Goal: Information Seeking & Learning: Learn about a topic

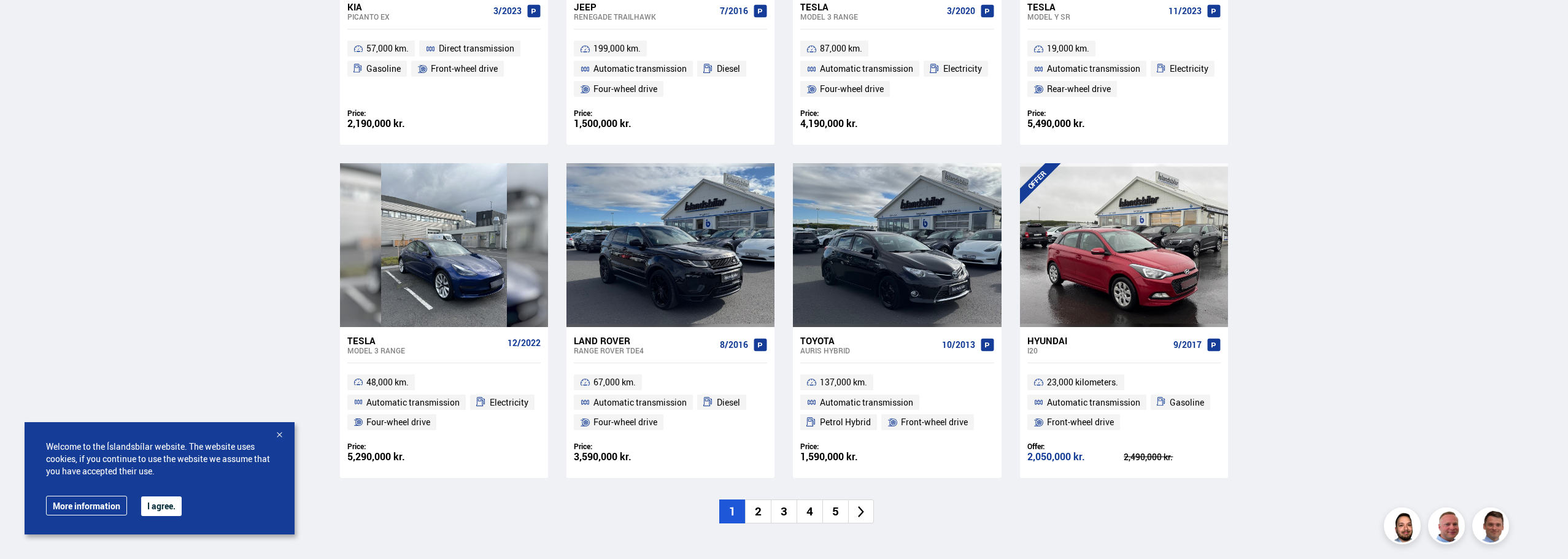
scroll to position [798, 0]
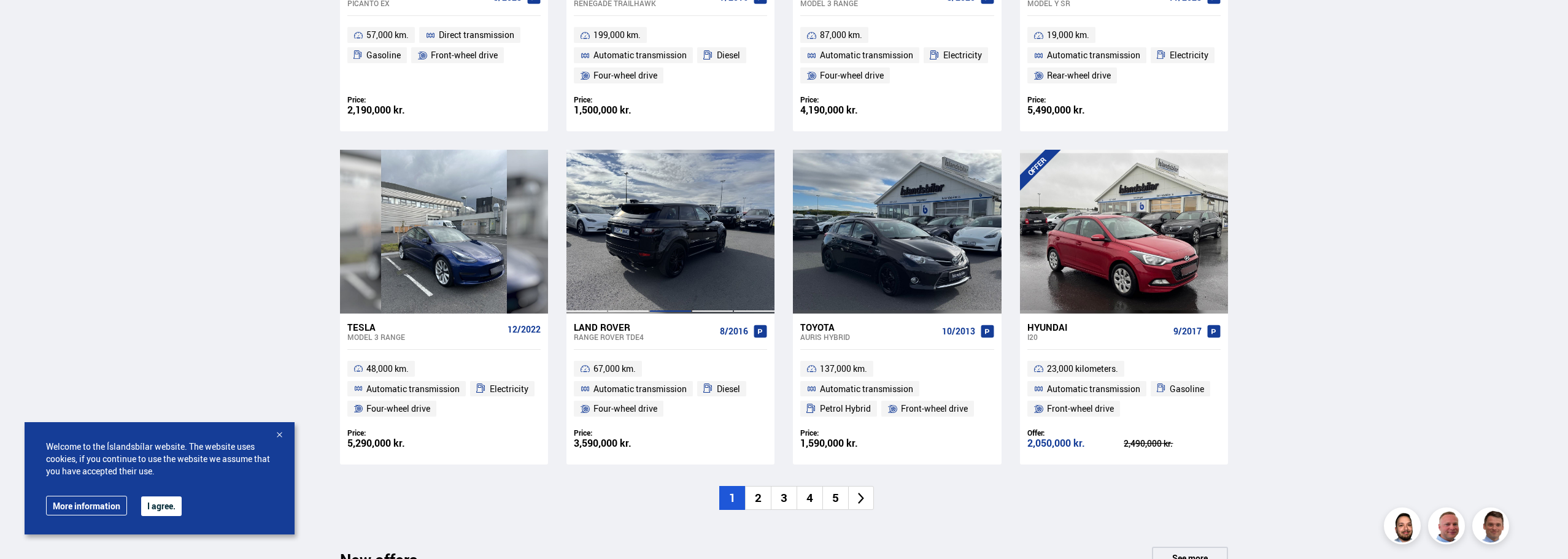
click at [691, 248] on div at bounding box center [670, 231] width 42 height 163
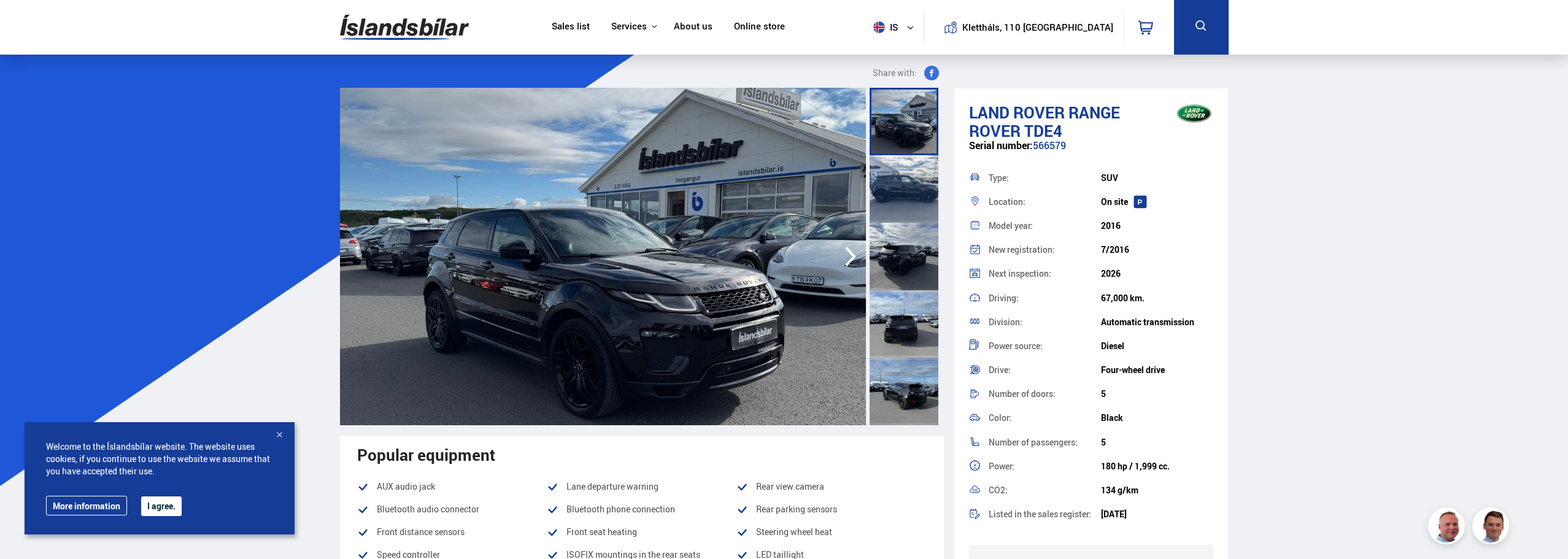
click at [849, 254] on icon "button" at bounding box center [850, 256] width 24 height 29
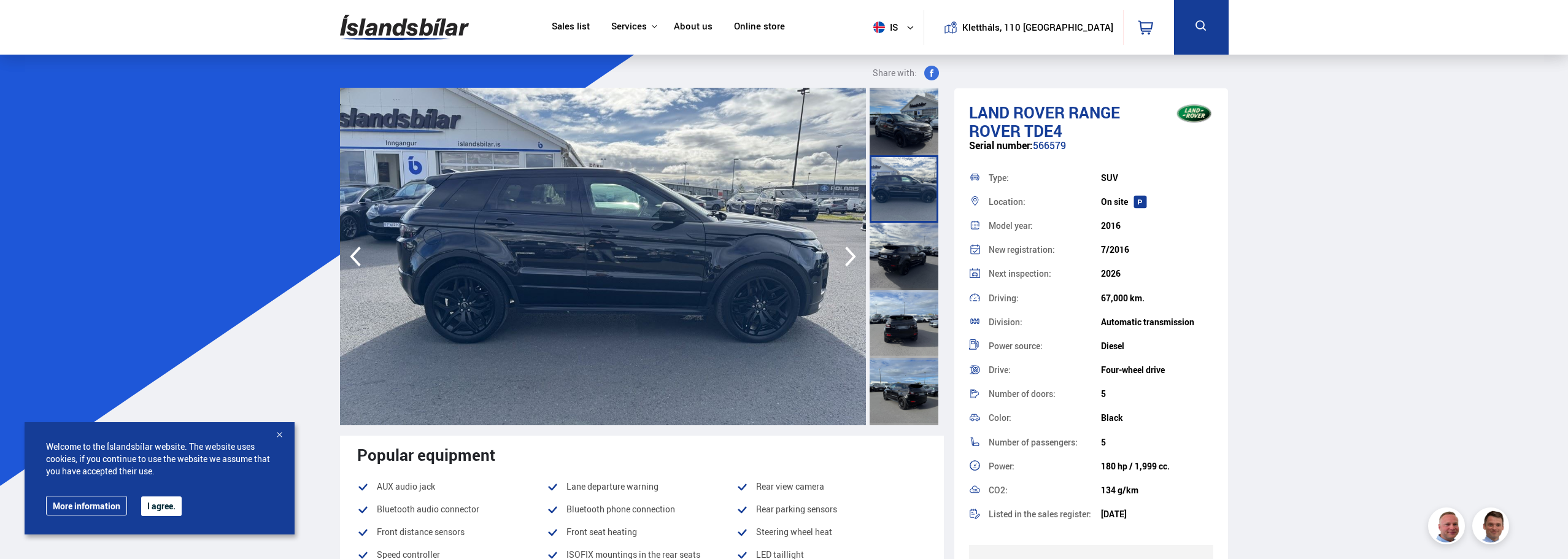
click at [849, 254] on icon "button" at bounding box center [850, 256] width 24 height 29
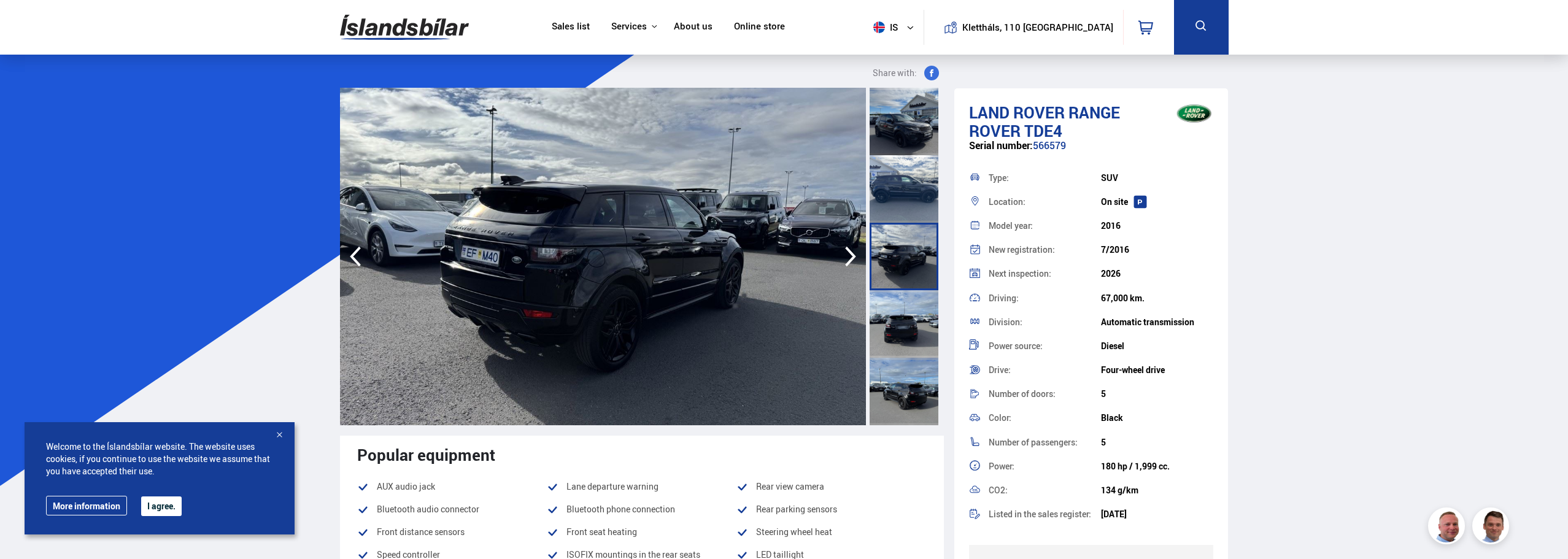
click at [849, 254] on icon "button" at bounding box center [850, 256] width 24 height 29
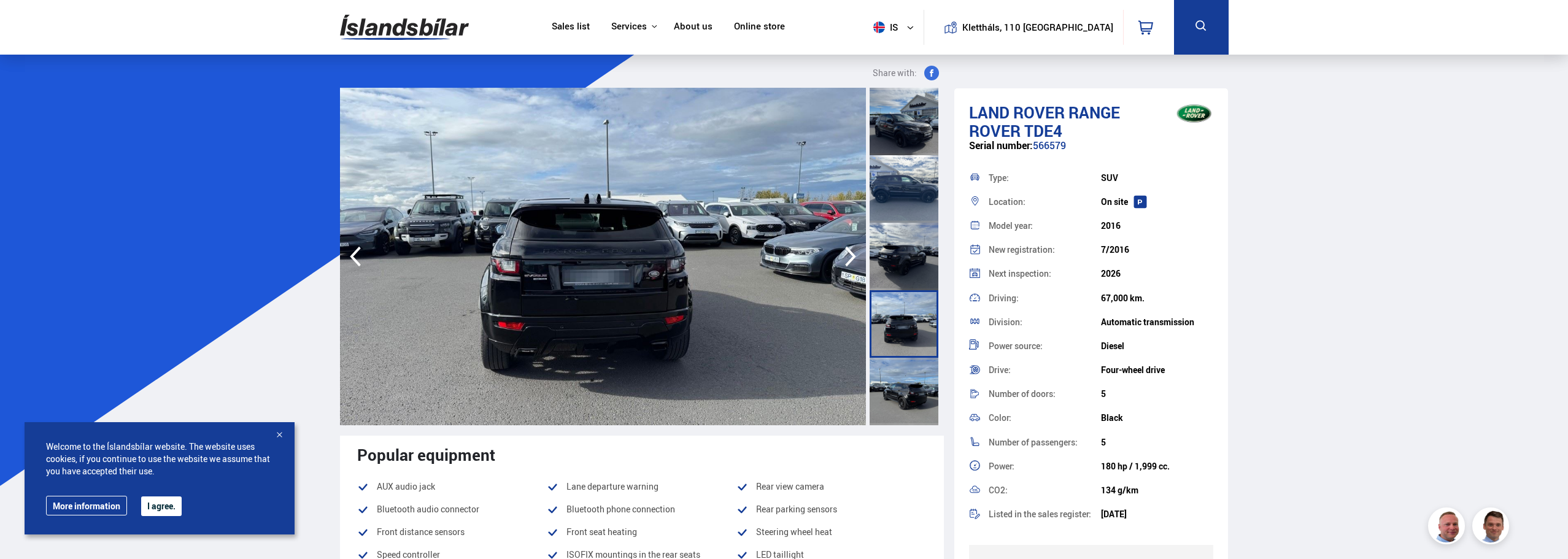
click at [849, 254] on icon "button" at bounding box center [850, 256] width 24 height 29
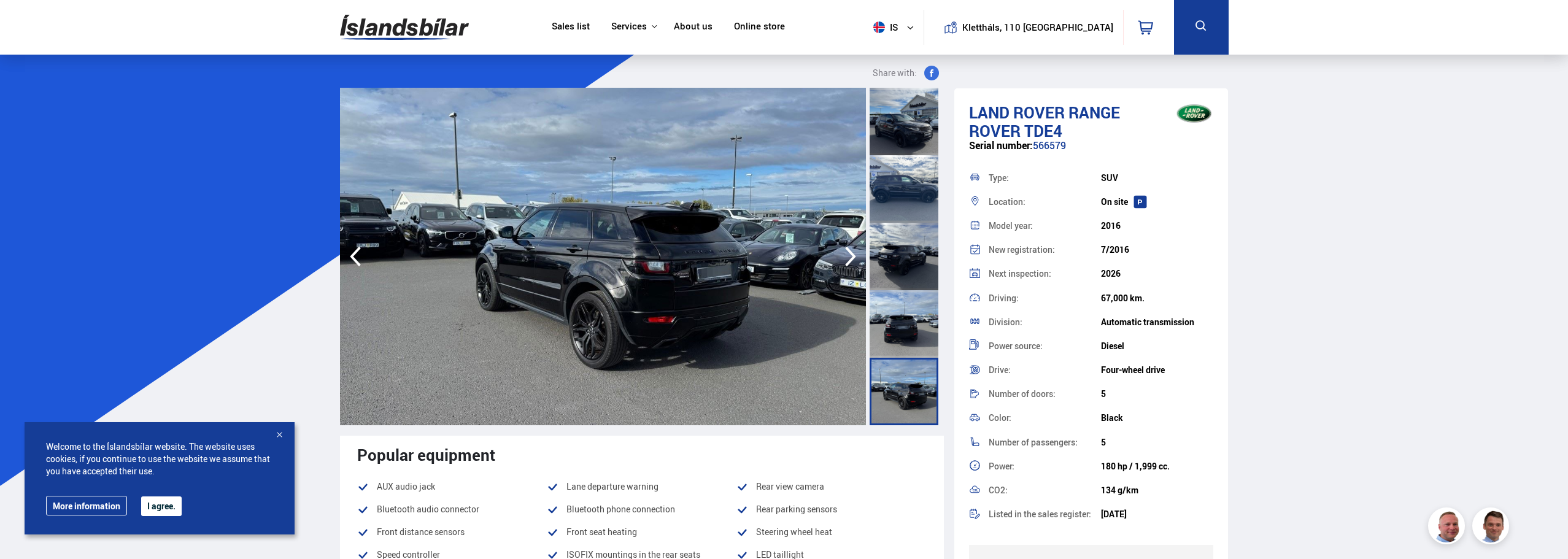
click at [849, 253] on icon "button" at bounding box center [850, 256] width 24 height 29
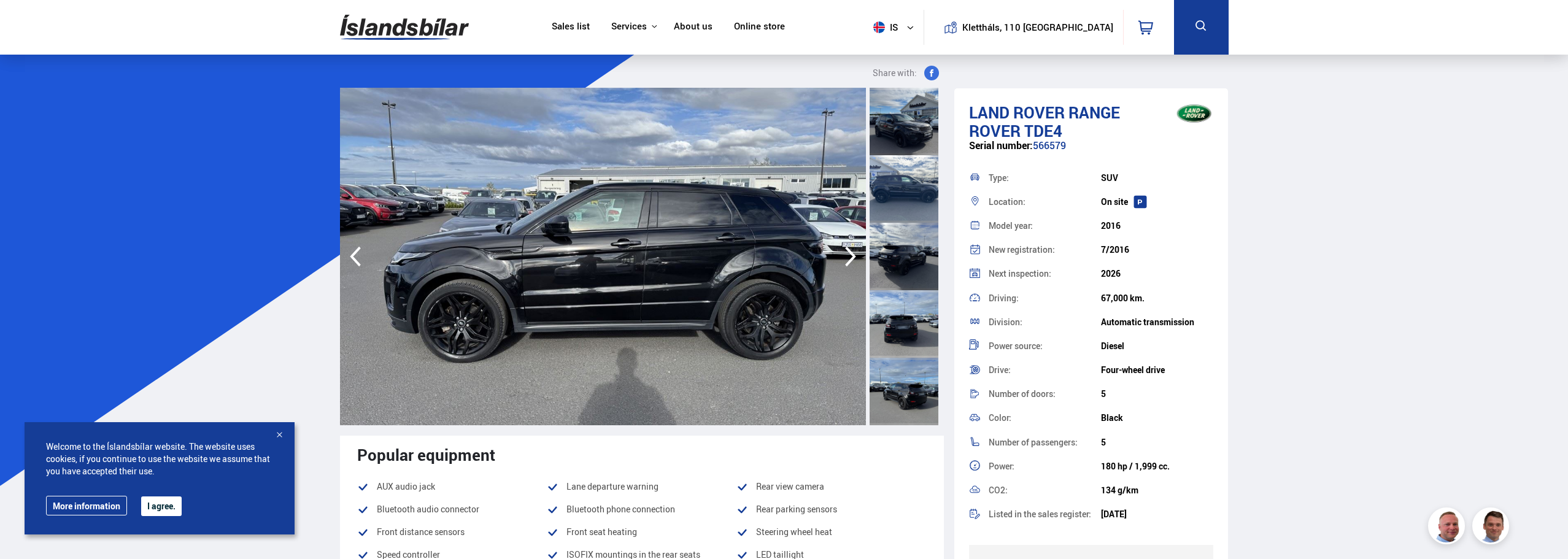
click at [845, 258] on icon "button" at bounding box center [850, 256] width 24 height 29
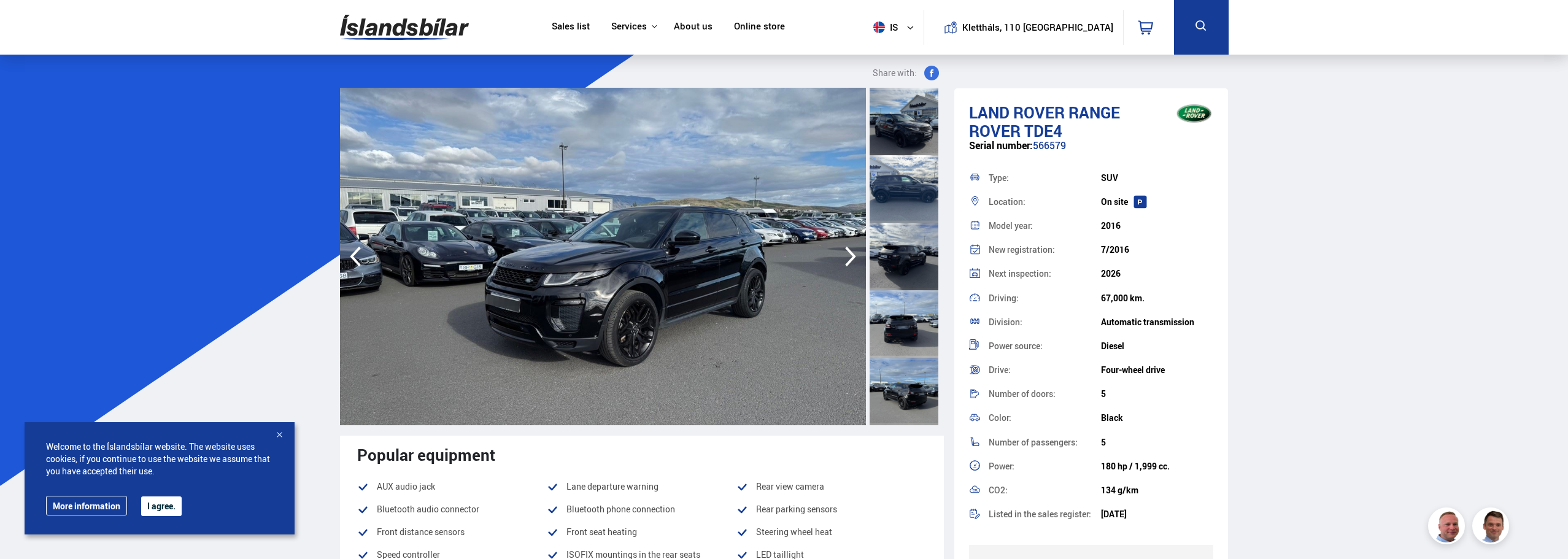
click at [845, 258] on icon "button" at bounding box center [850, 256] width 24 height 29
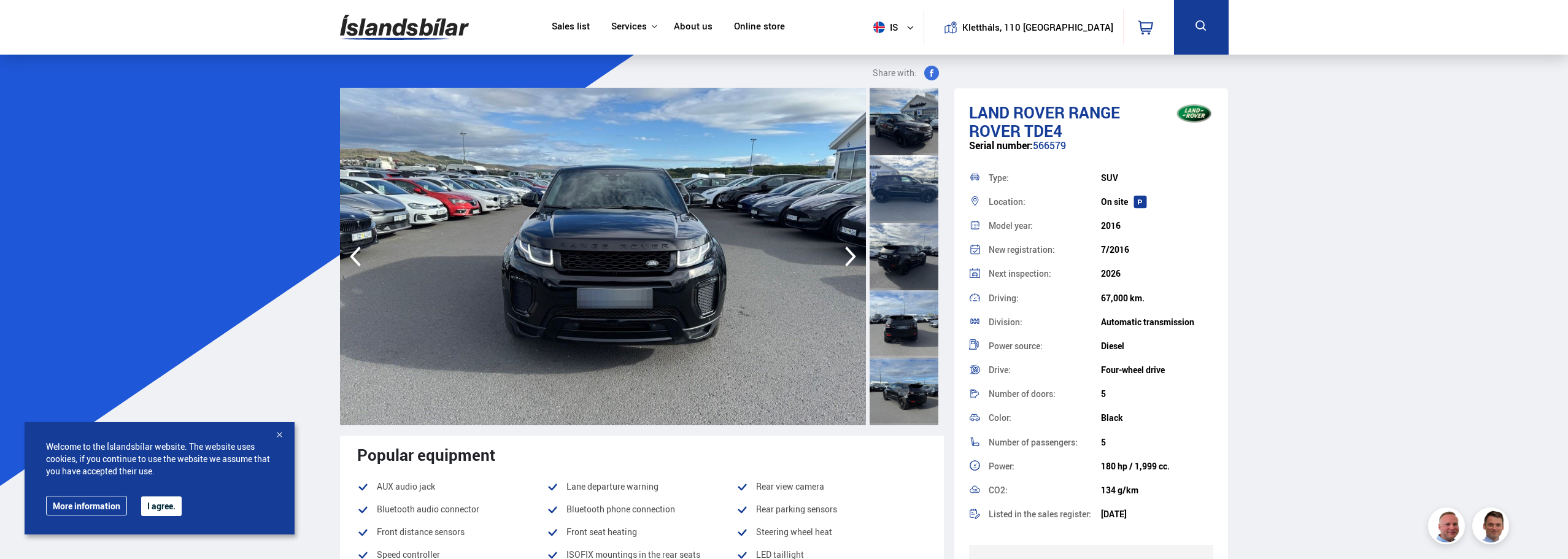
click at [845, 258] on icon "button" at bounding box center [850, 256] width 24 height 29
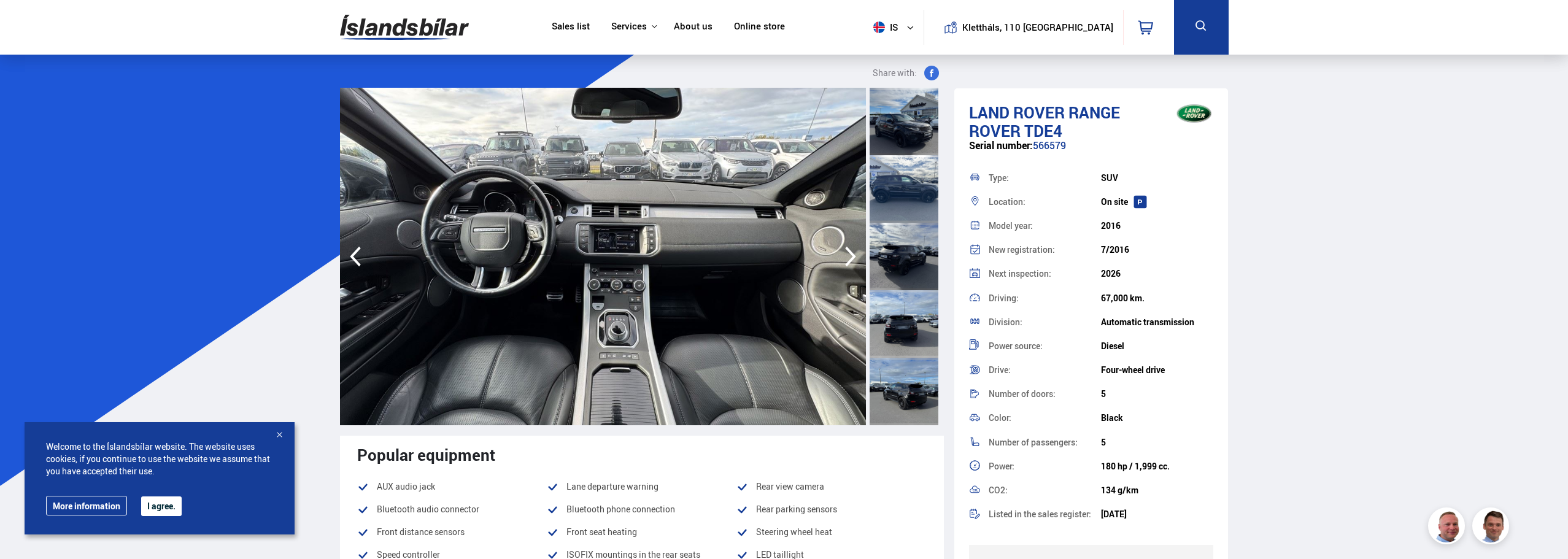
click at [845, 258] on icon "button" at bounding box center [850, 256] width 24 height 29
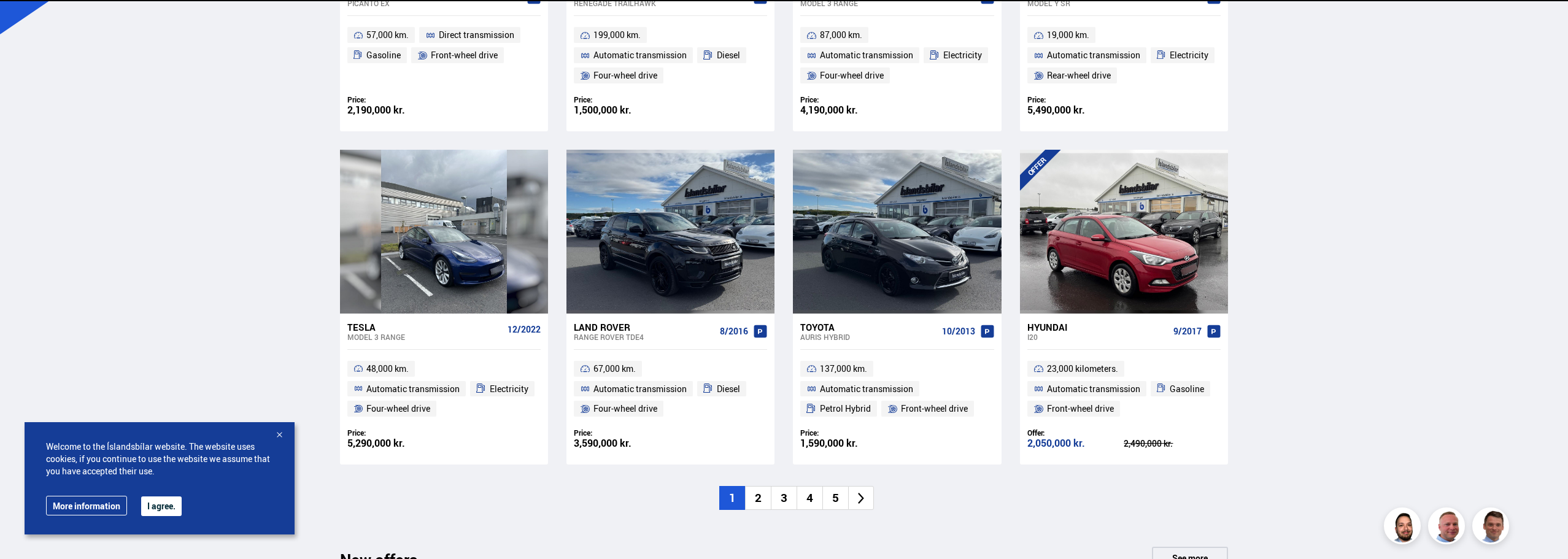
scroll to position [798, 0]
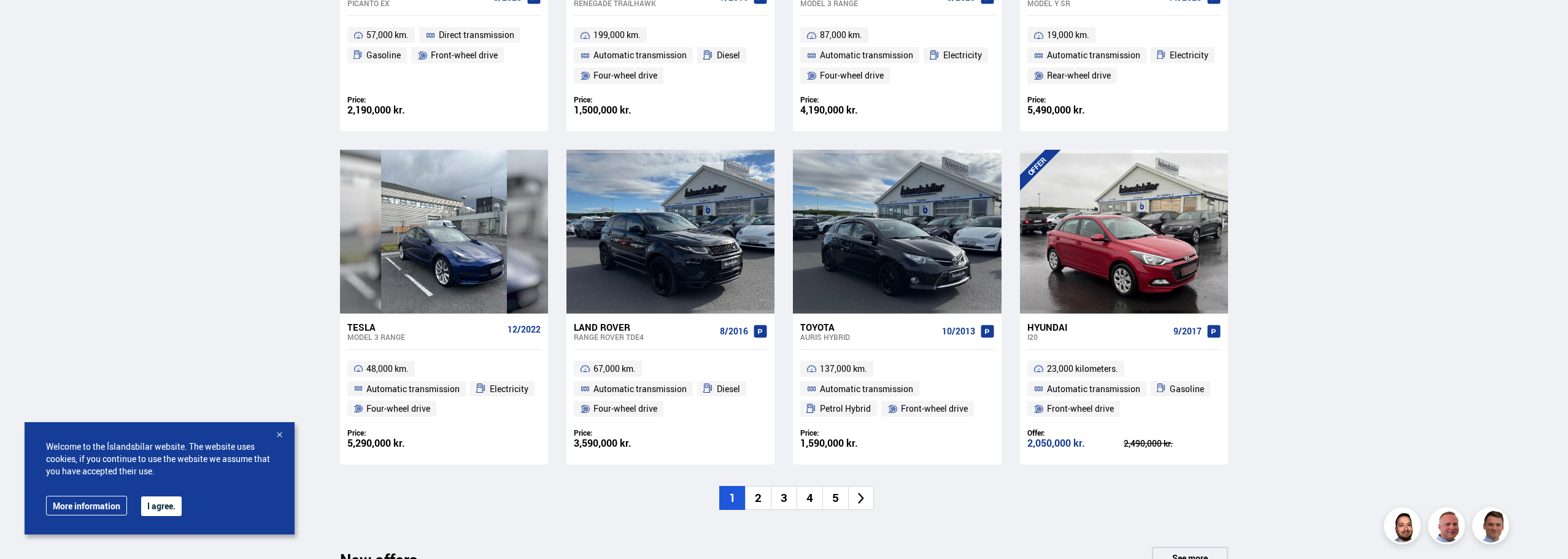
click at [764, 498] on li "2" at bounding box center [758, 498] width 26 height 24
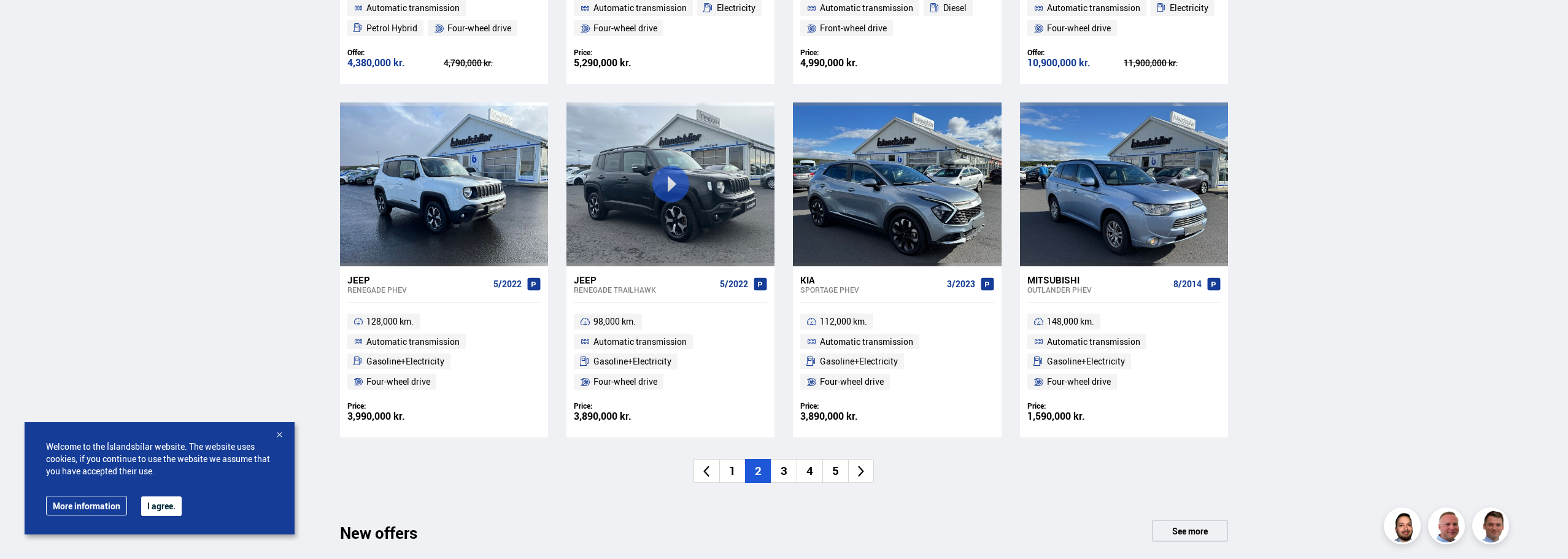
scroll to position [859, 0]
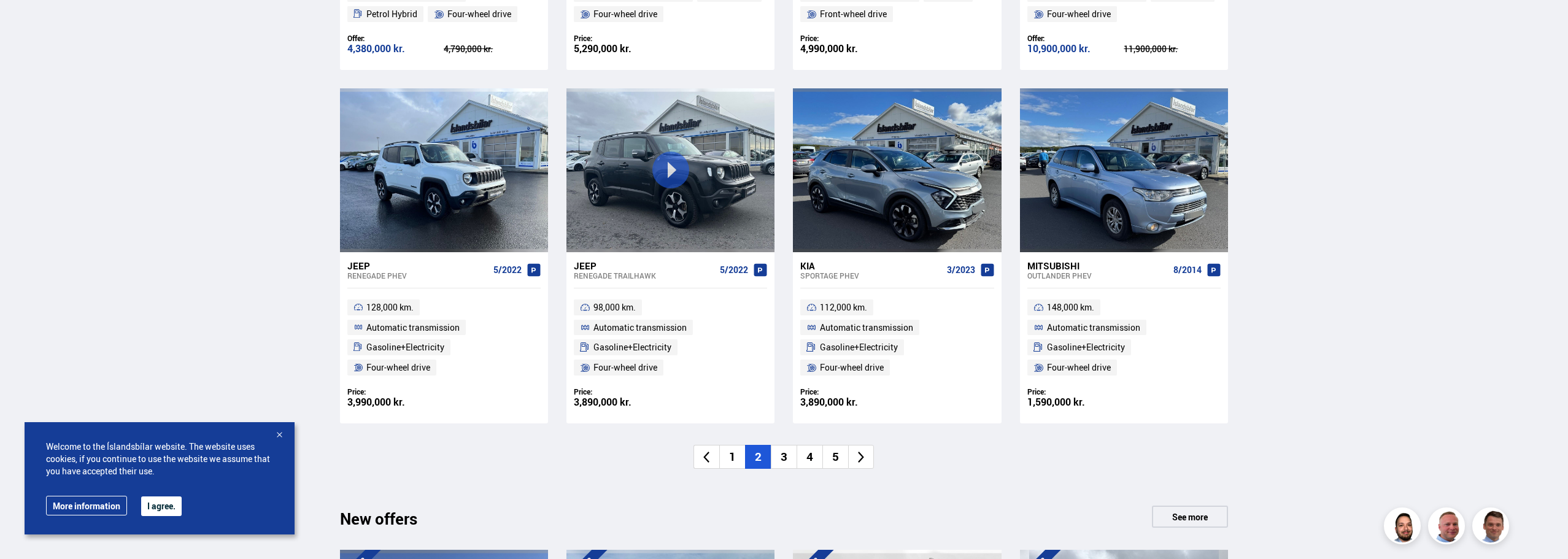
click at [780, 457] on font "3" at bounding box center [783, 456] width 6 height 16
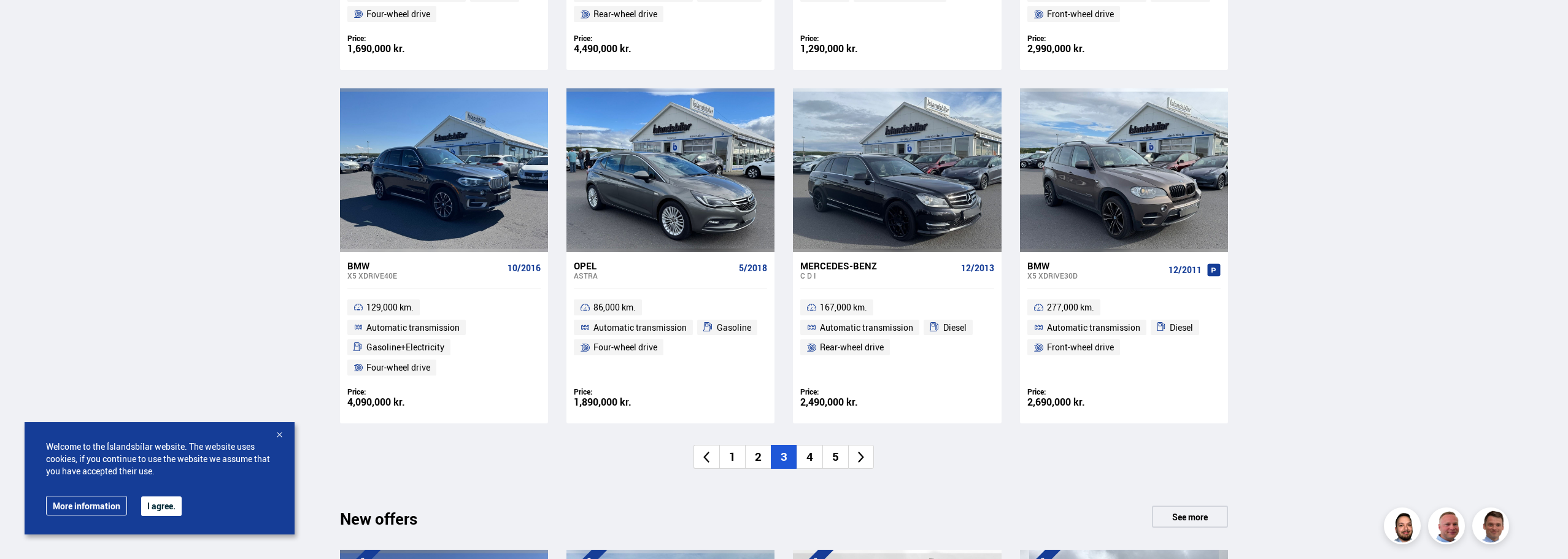
click at [810, 450] on font "4" at bounding box center [810, 456] width 6 height 16
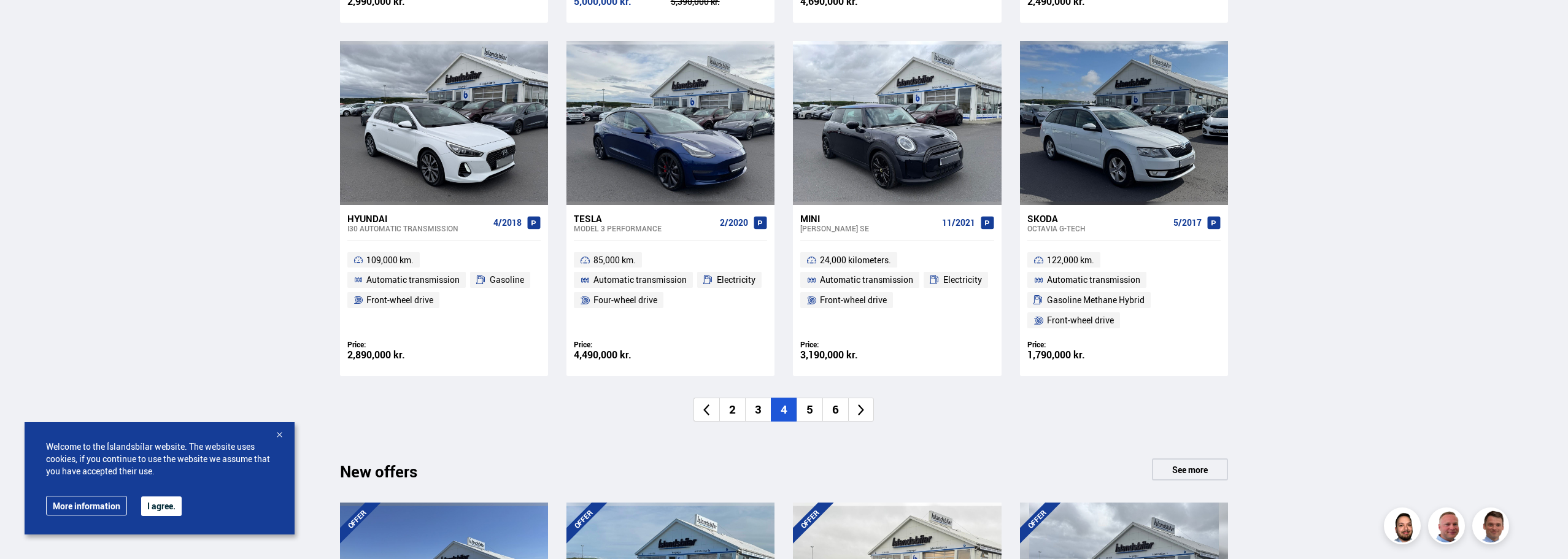
scroll to position [981, 0]
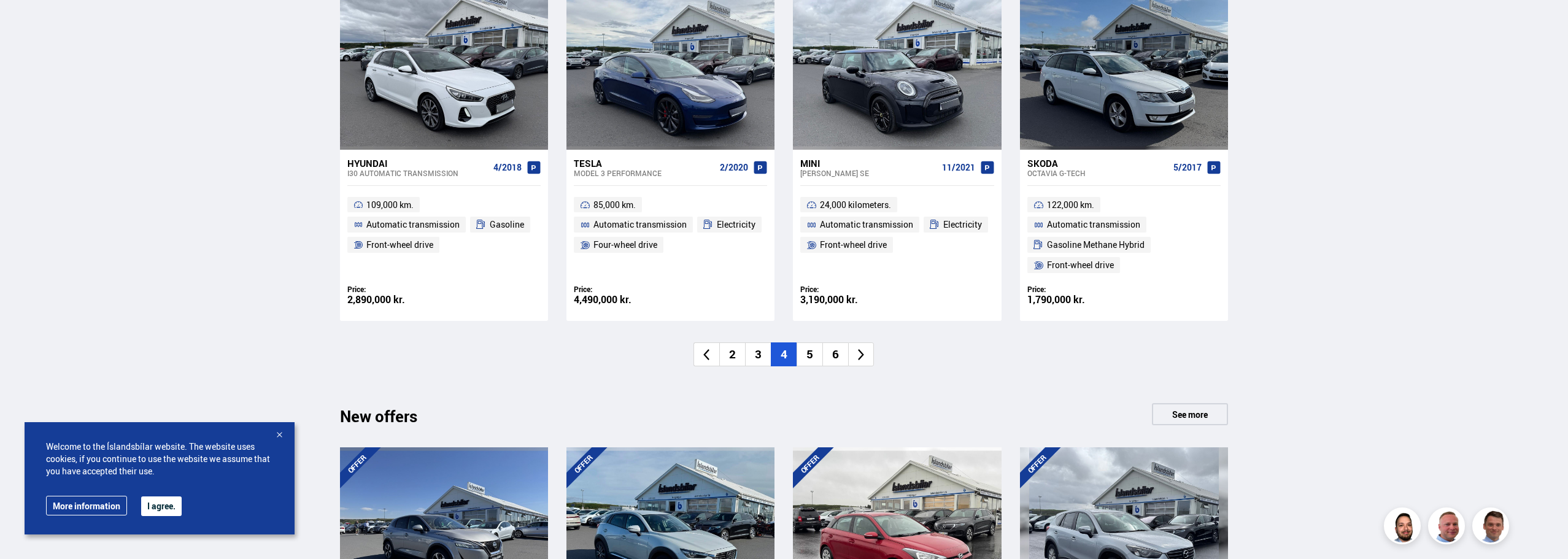
click at [812, 356] on font "5" at bounding box center [810, 354] width 6 height 16
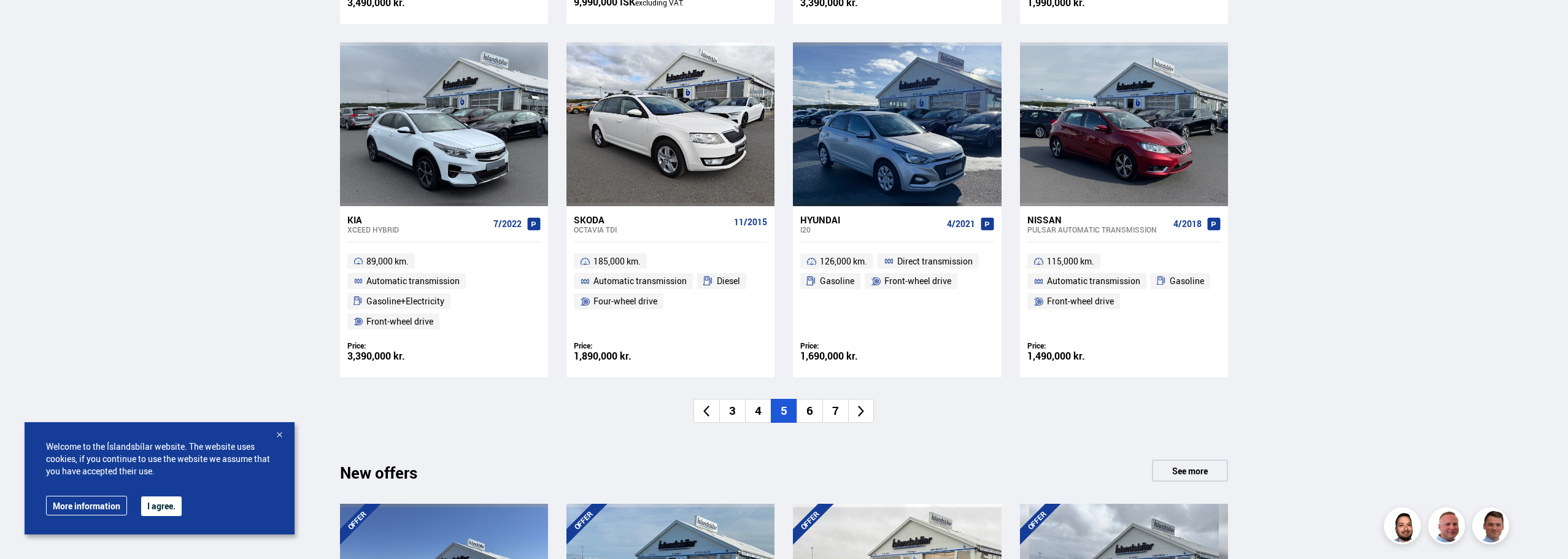
scroll to position [920, 0]
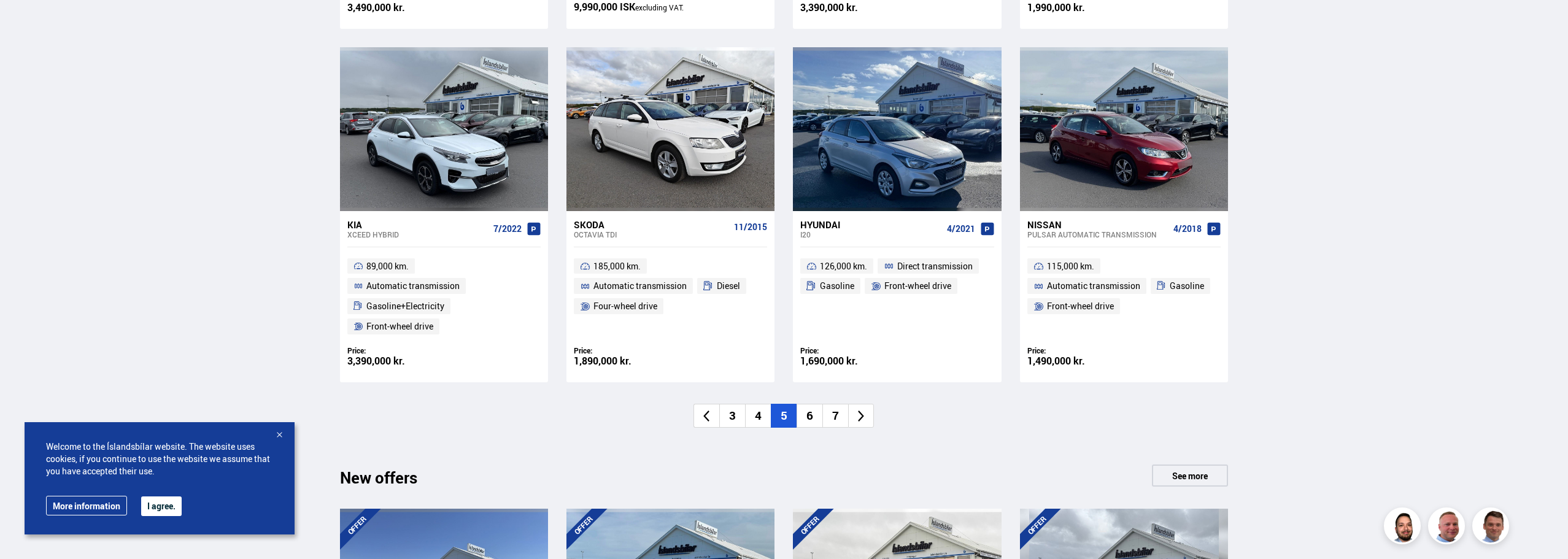
click at [812, 417] on font "6" at bounding box center [810, 415] width 6 height 16
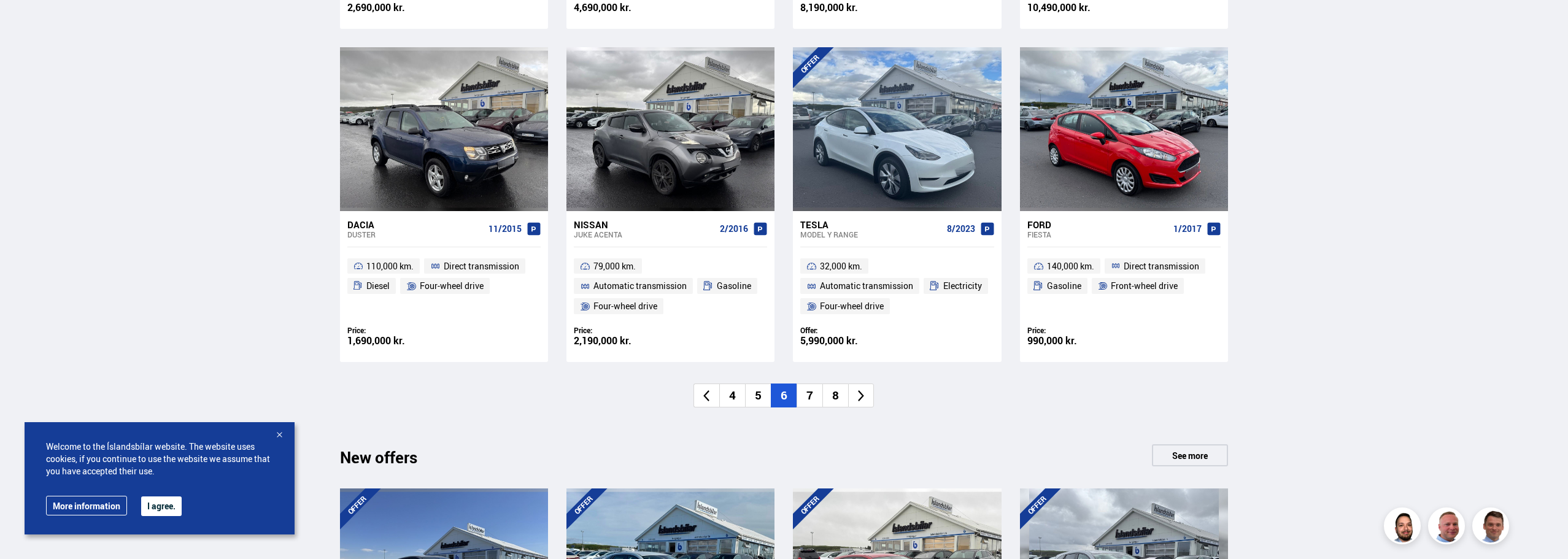
click at [815, 395] on li "7" at bounding box center [810, 395] width 26 height 24
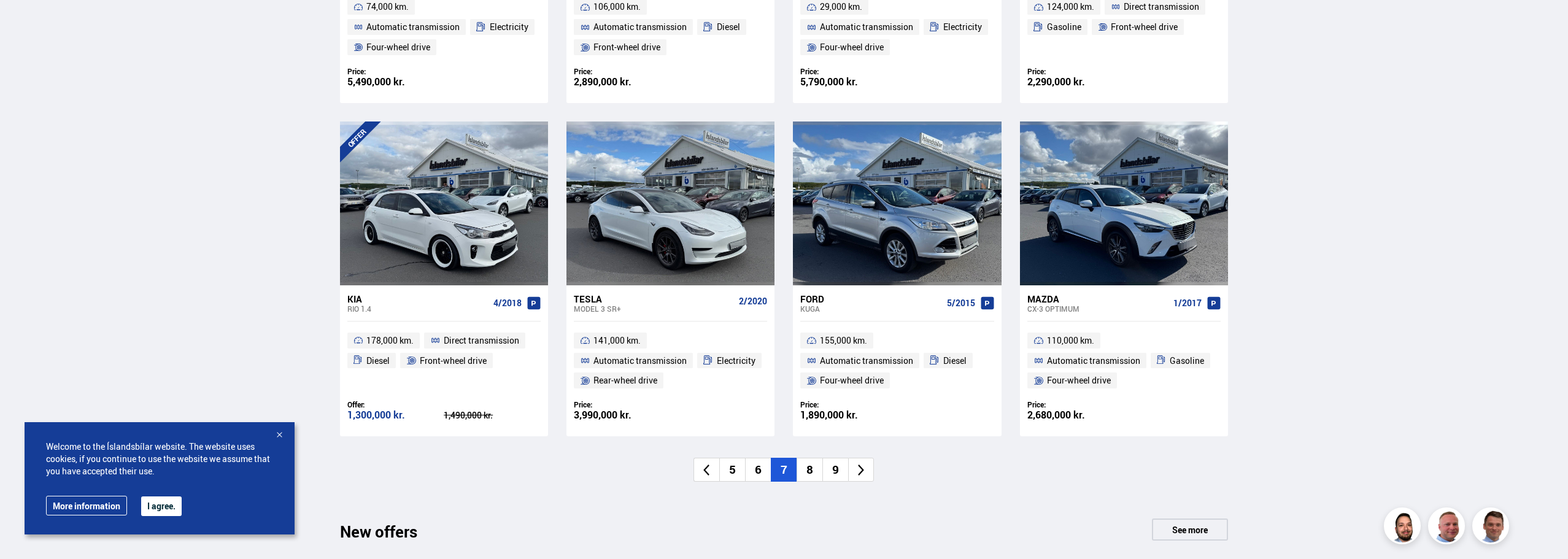
scroll to position [859, 0]
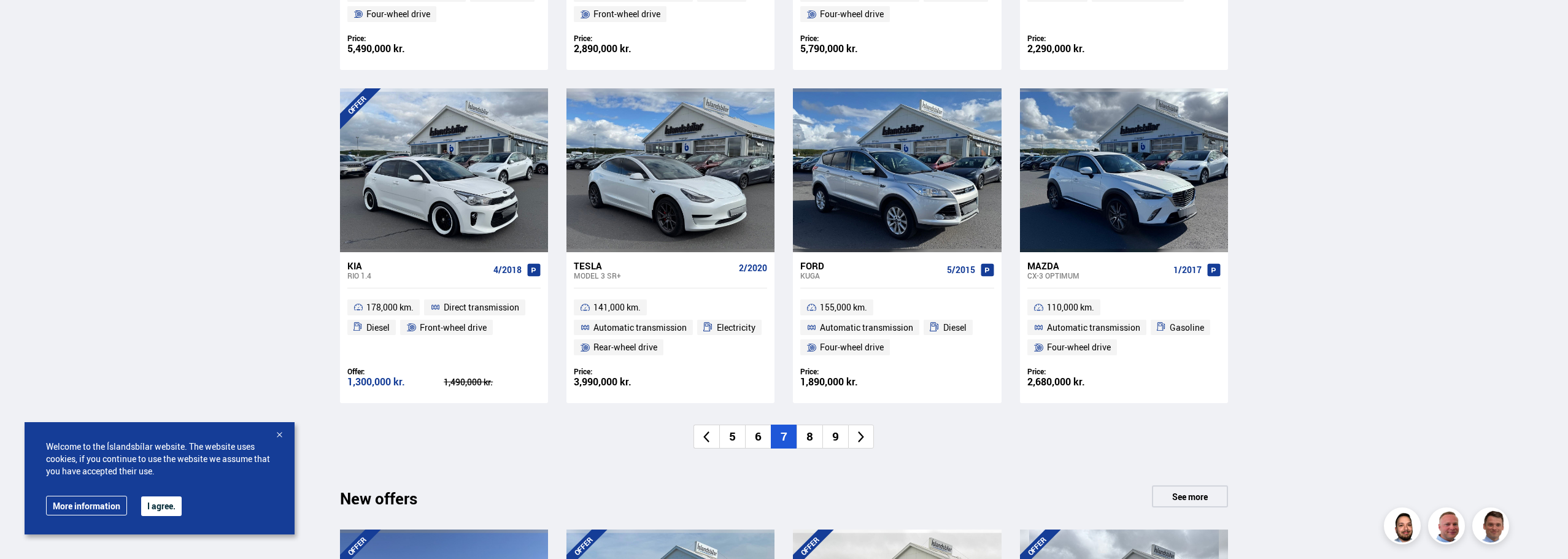
click at [812, 427] on li "8" at bounding box center [810, 437] width 26 height 24
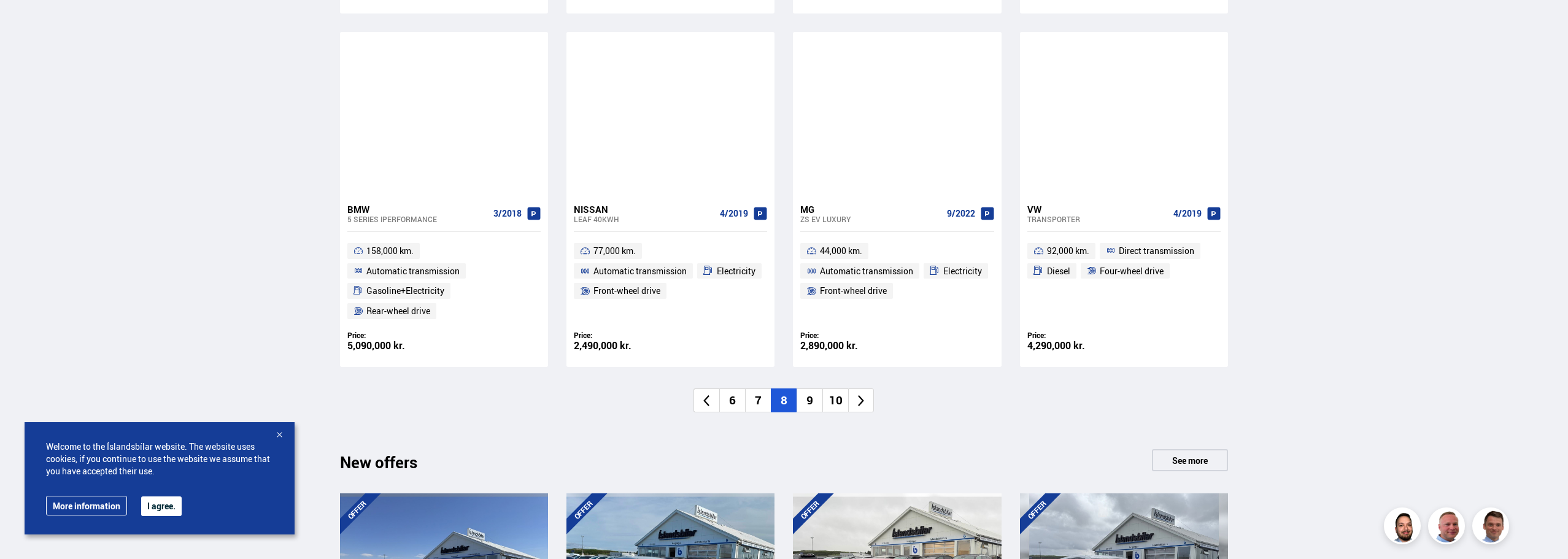
scroll to position [920, 0]
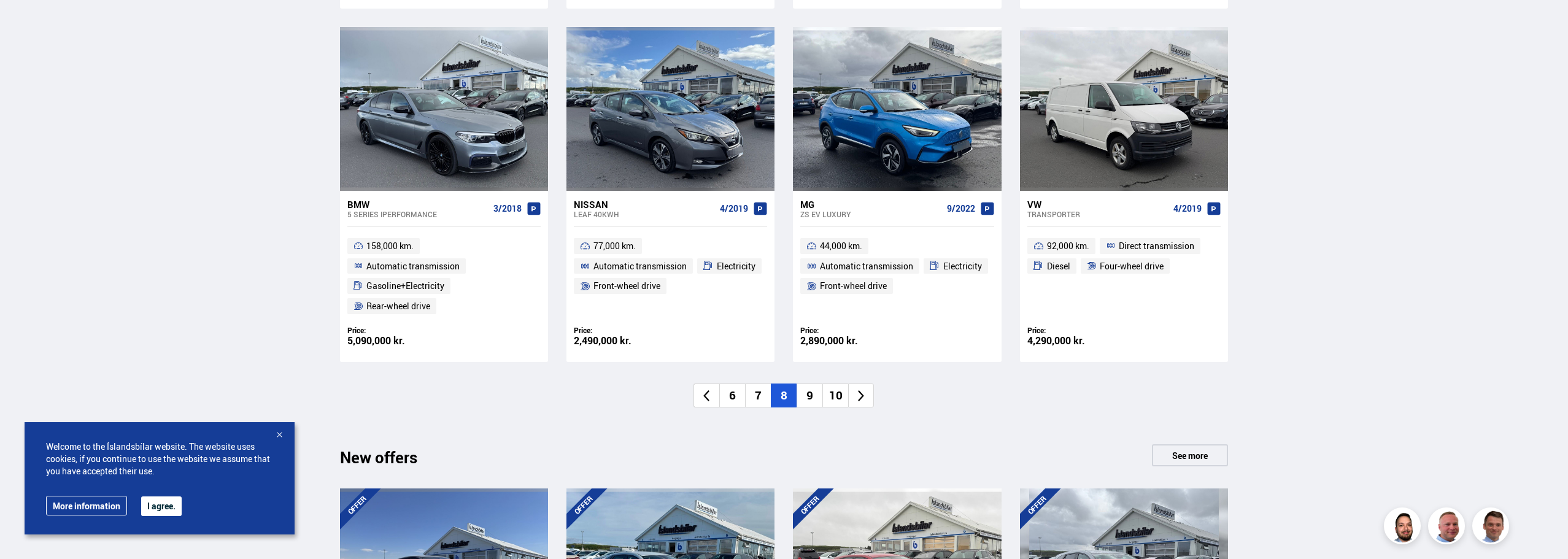
click at [816, 399] on li "9" at bounding box center [810, 395] width 26 height 24
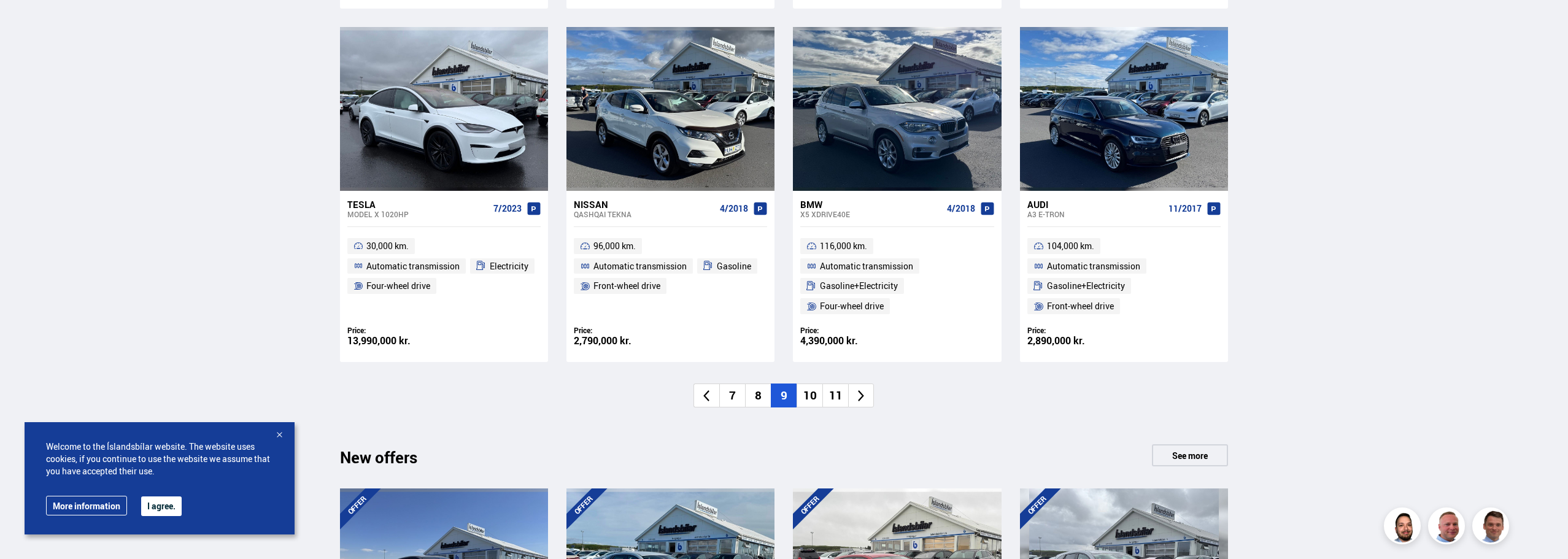
click at [816, 397] on font "10" at bounding box center [810, 395] width 14 height 16
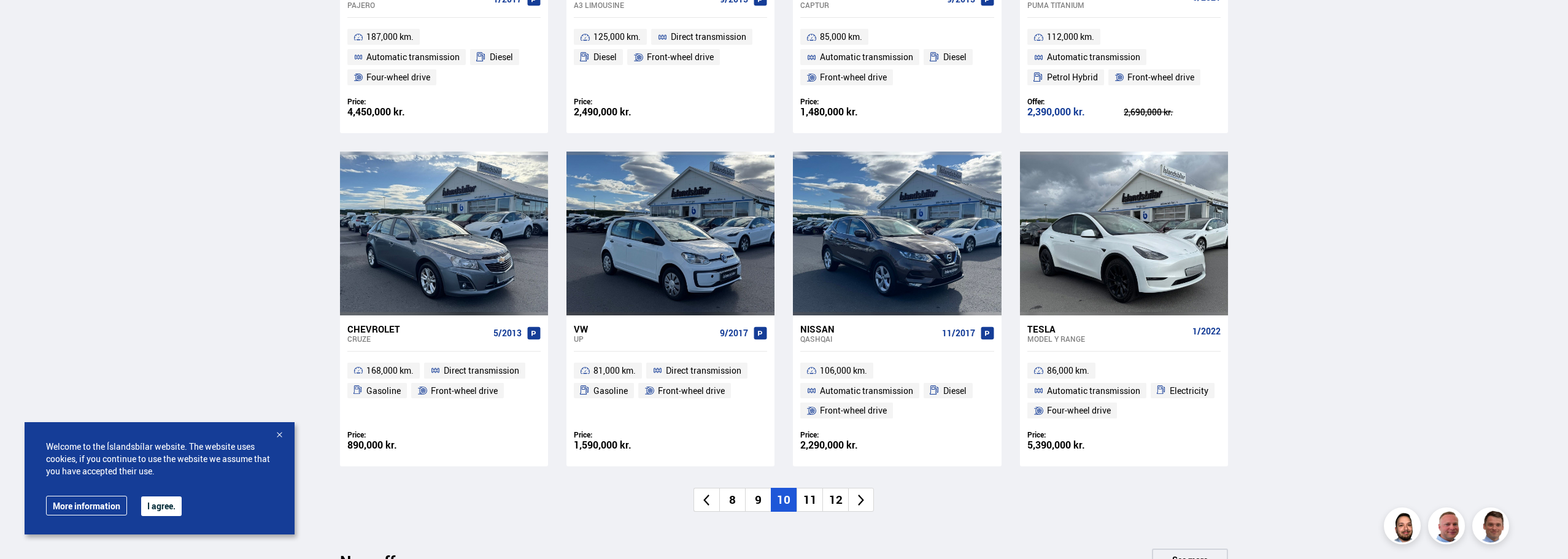
scroll to position [798, 0]
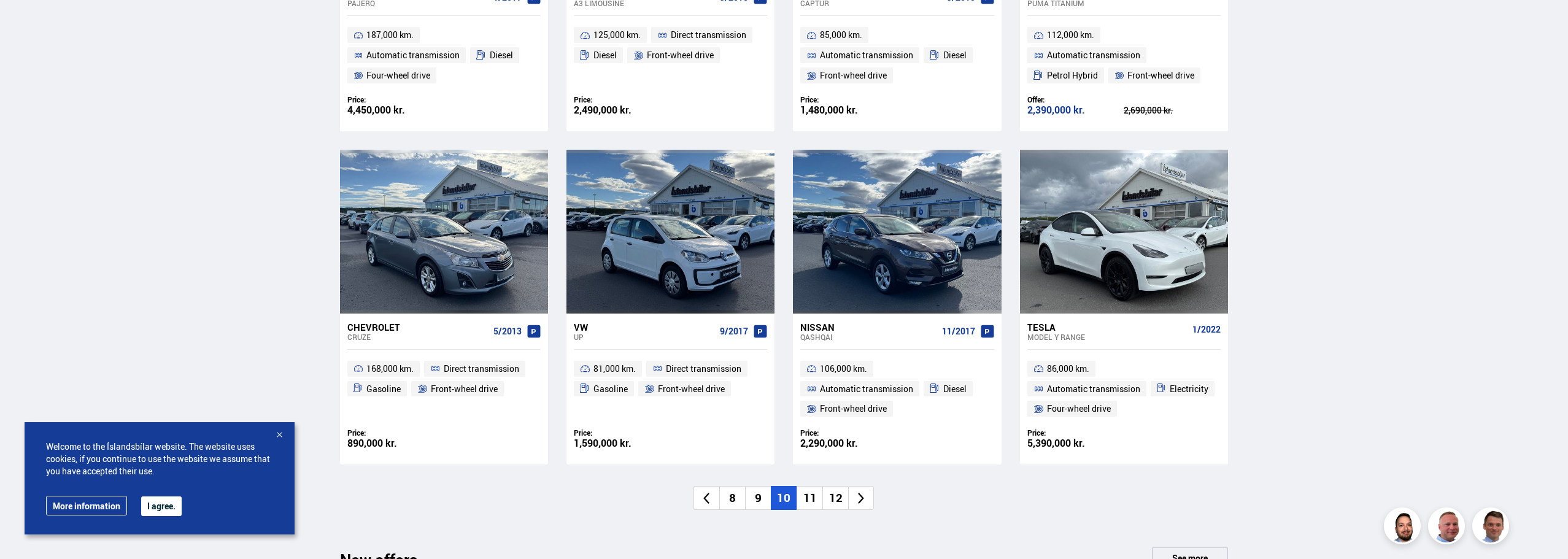
click at [813, 486] on li "11" at bounding box center [810, 498] width 26 height 24
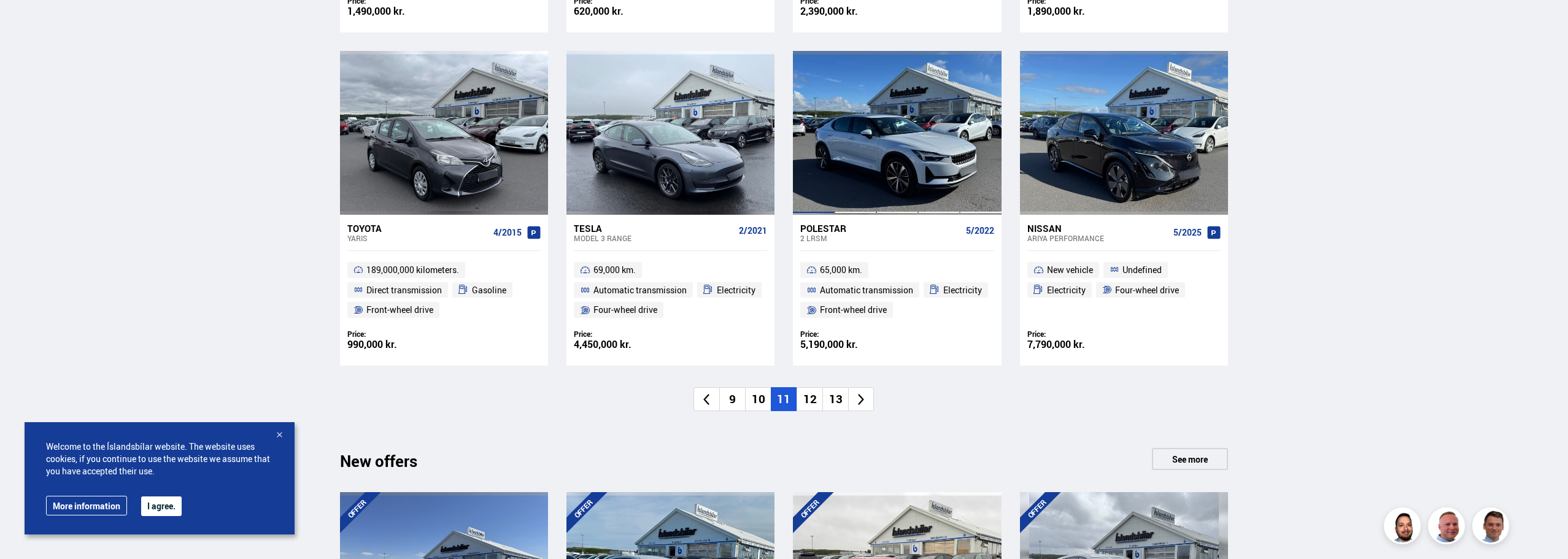
scroll to position [920, 0]
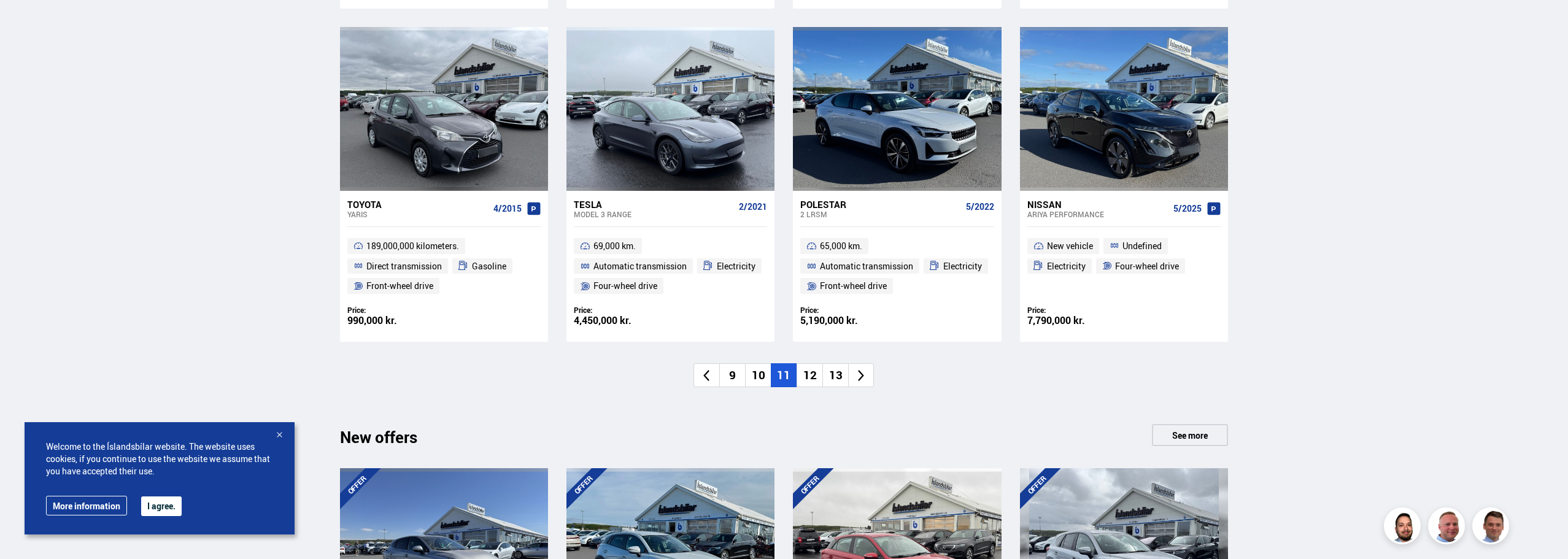
click at [815, 378] on font "12" at bounding box center [810, 375] width 14 height 16
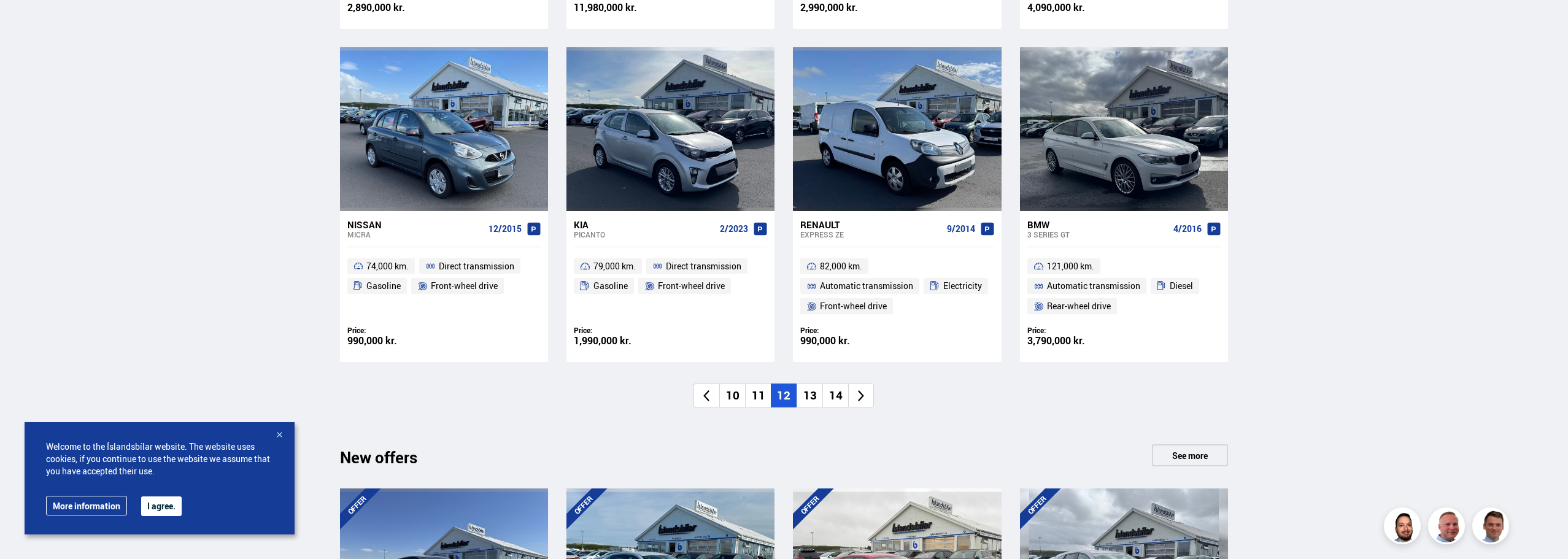
click at [810, 401] on font "13" at bounding box center [810, 395] width 14 height 16
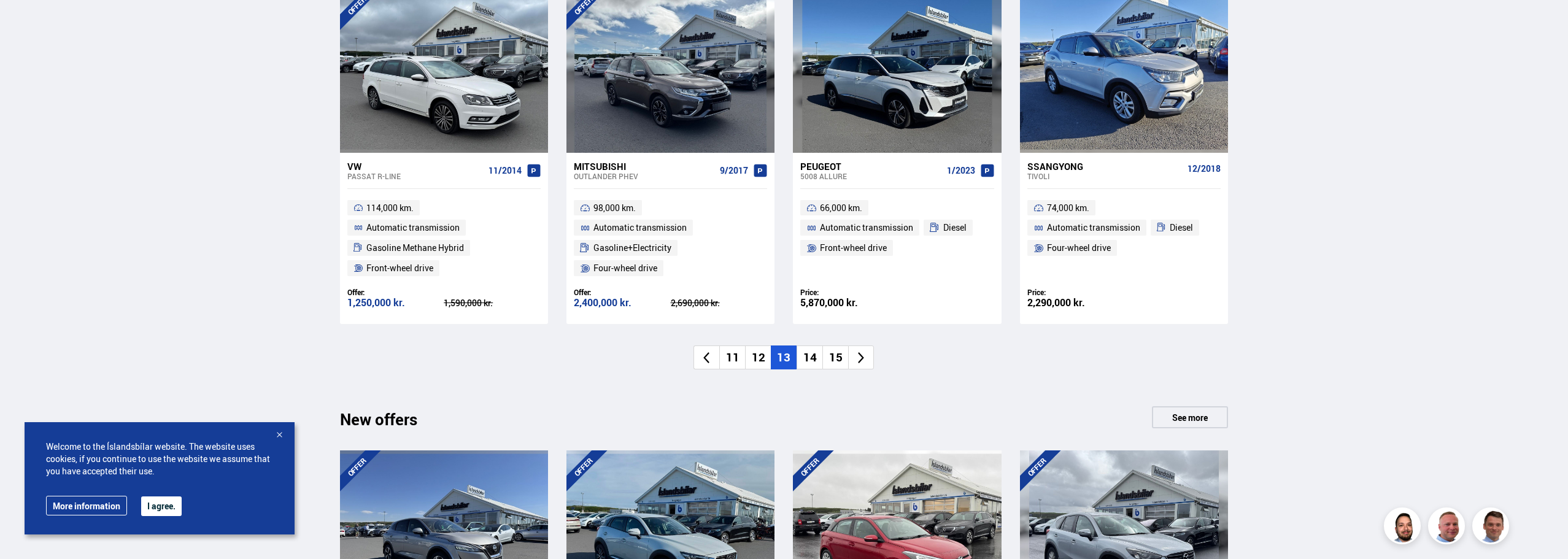
scroll to position [981, 0]
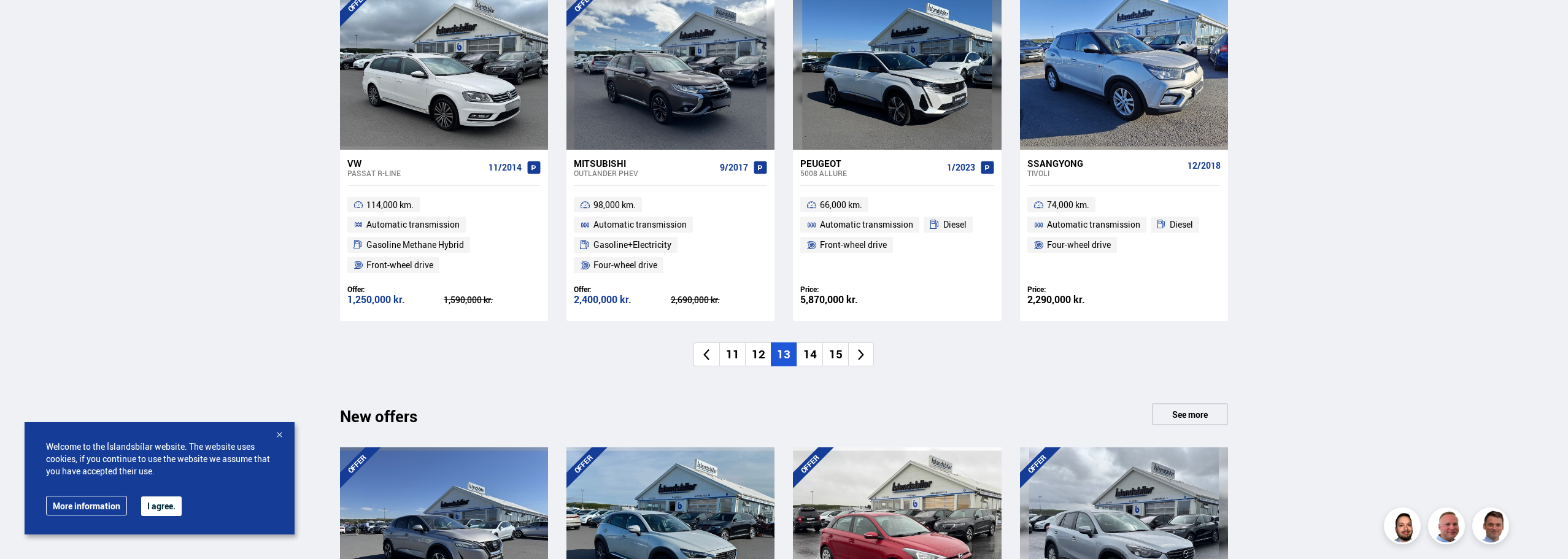
click at [809, 360] on font "14" at bounding box center [810, 354] width 14 height 16
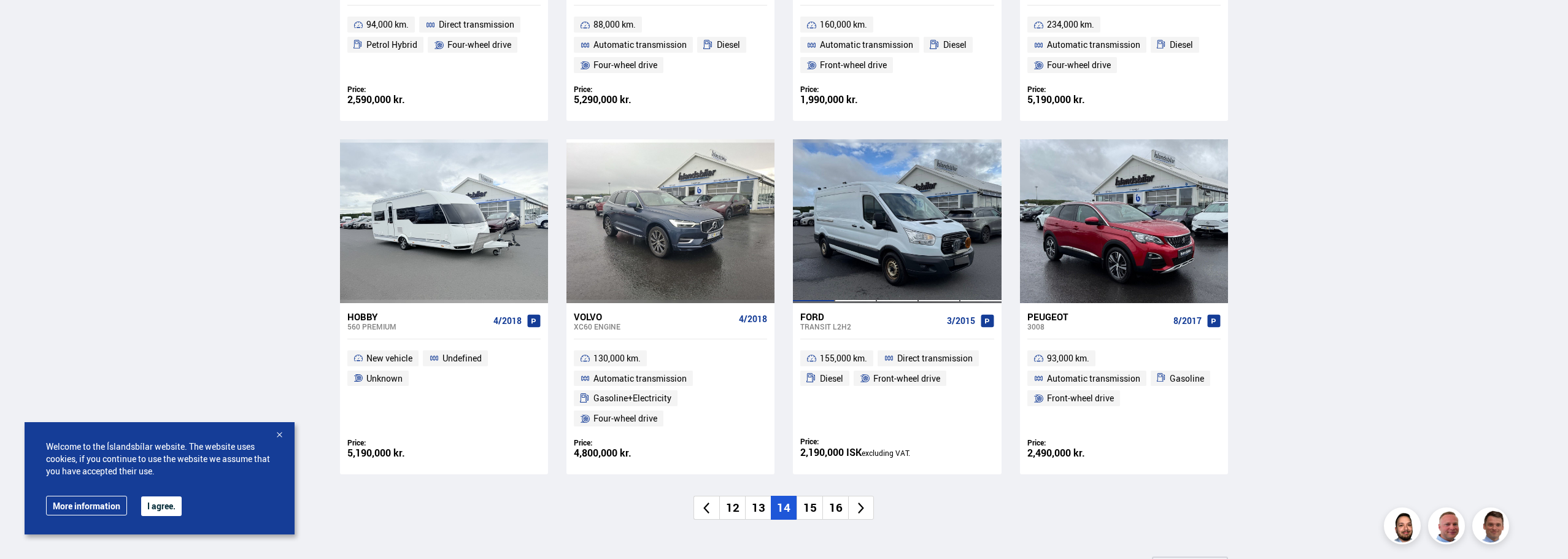
scroll to position [859, 0]
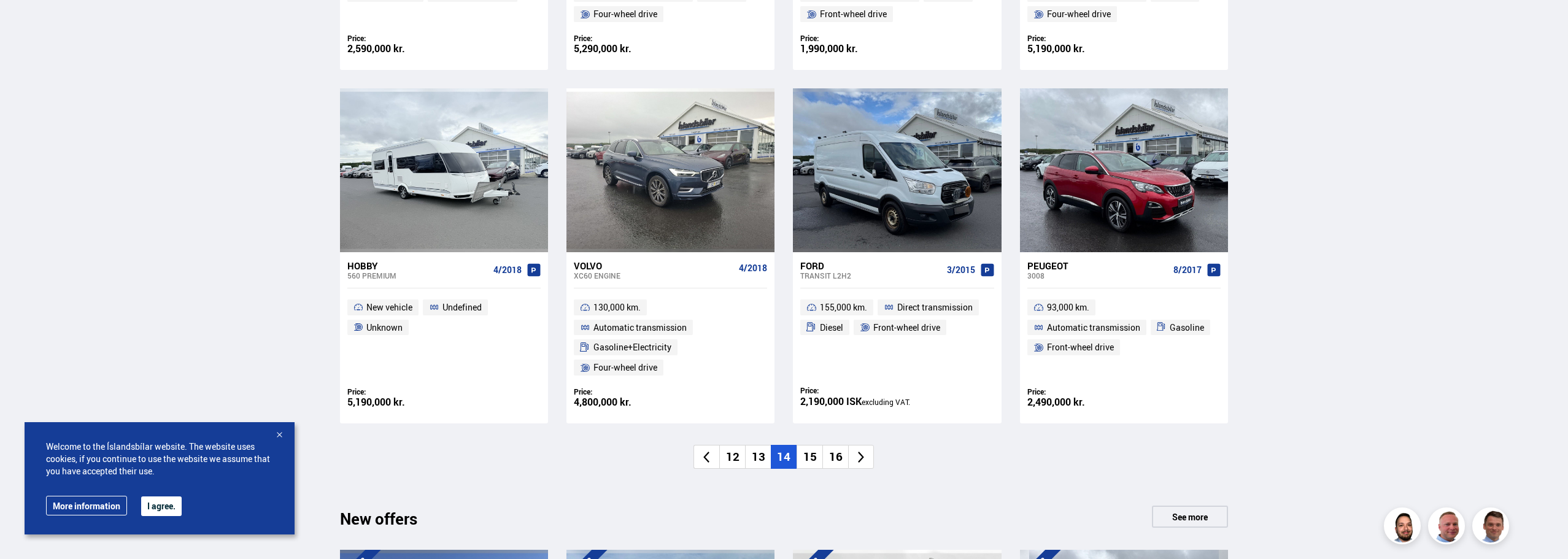
click at [807, 459] on font "15" at bounding box center [810, 456] width 14 height 16
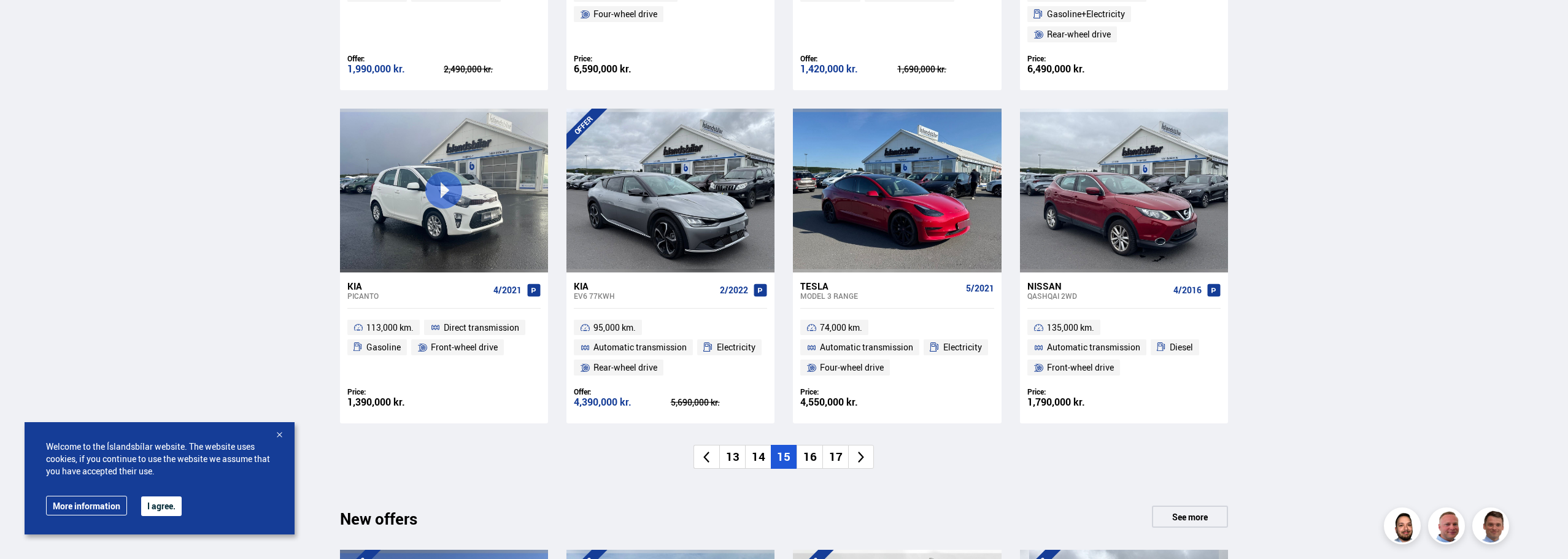
click at [812, 454] on font "16" at bounding box center [810, 456] width 14 height 16
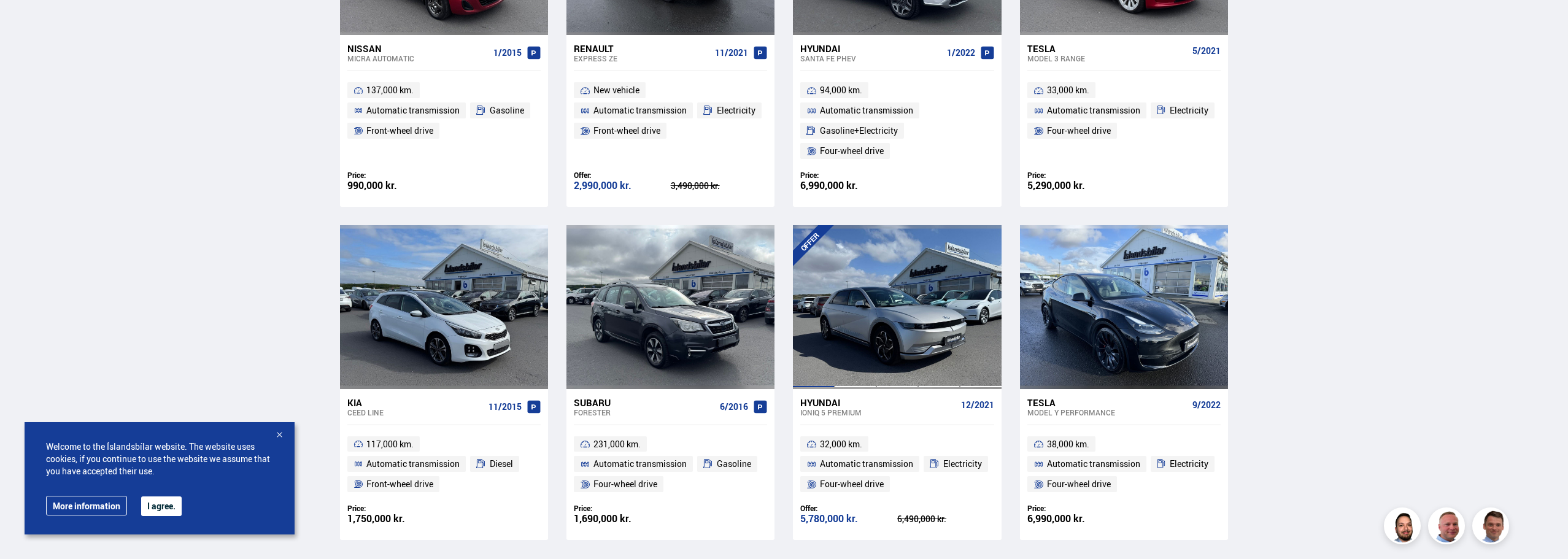
scroll to position [798, 0]
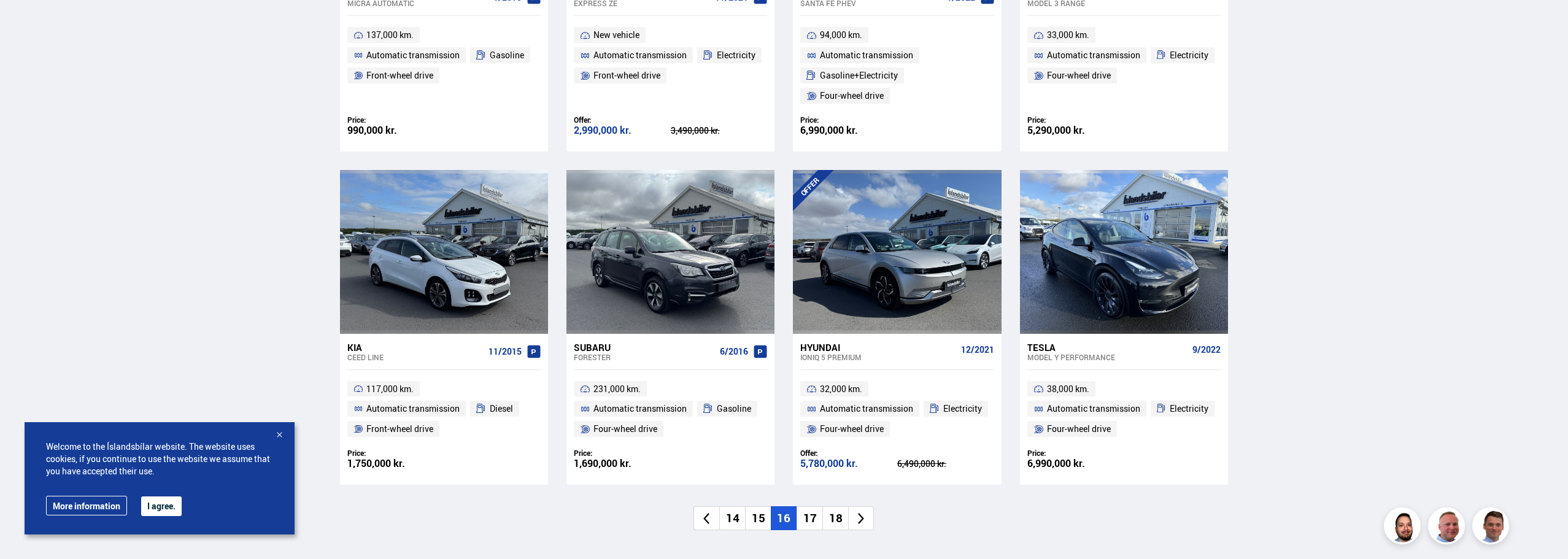
click at [807, 511] on font "17" at bounding box center [810, 518] width 14 height 16
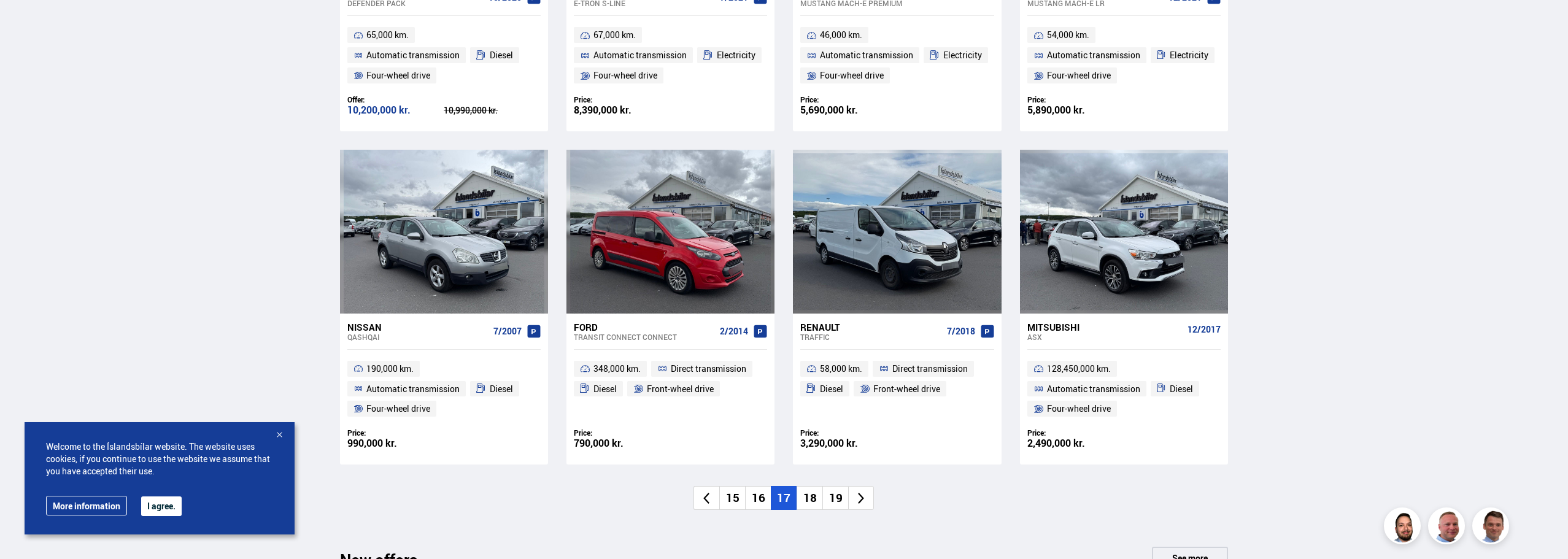
click at [814, 500] on font "18" at bounding box center [810, 497] width 14 height 16
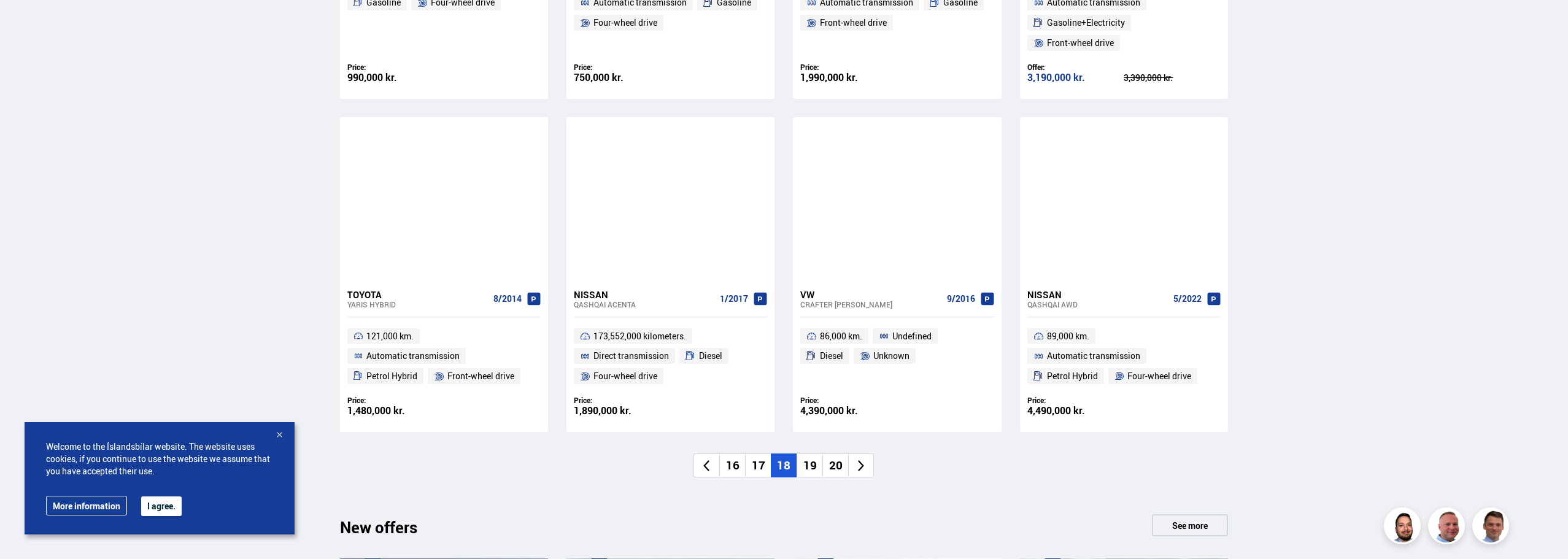
scroll to position [859, 0]
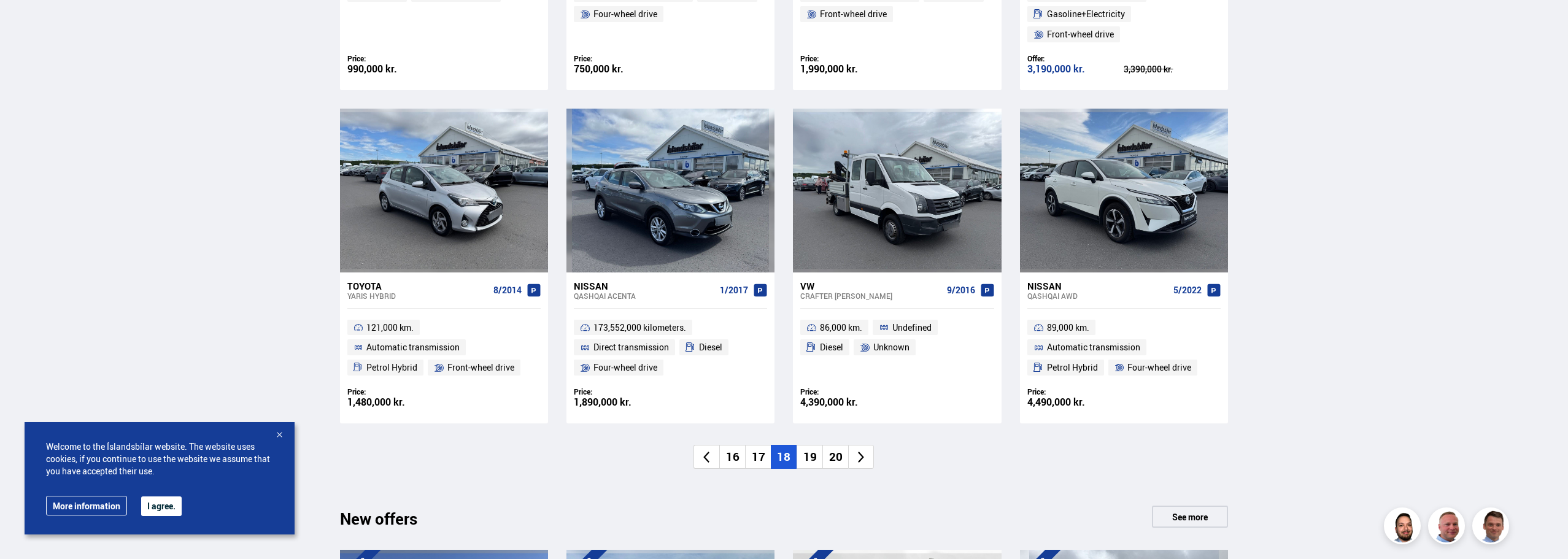
click at [814, 454] on font "19" at bounding box center [810, 456] width 14 height 16
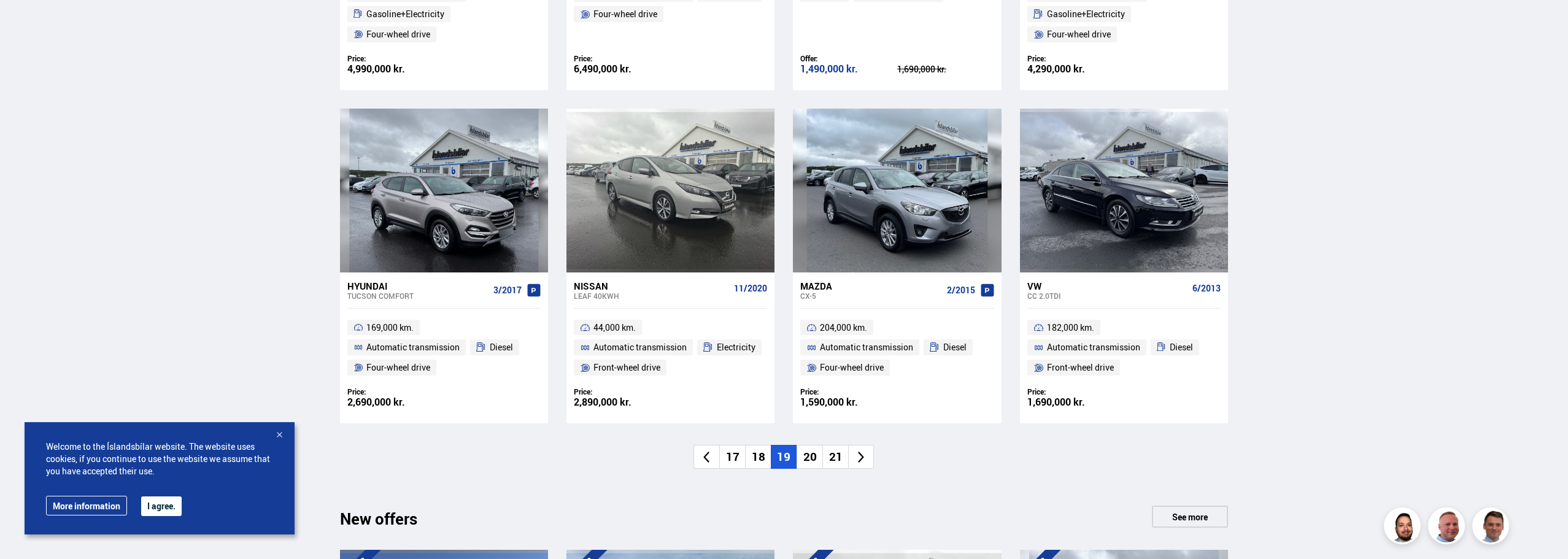
click at [813, 458] on font "20" at bounding box center [810, 456] width 14 height 16
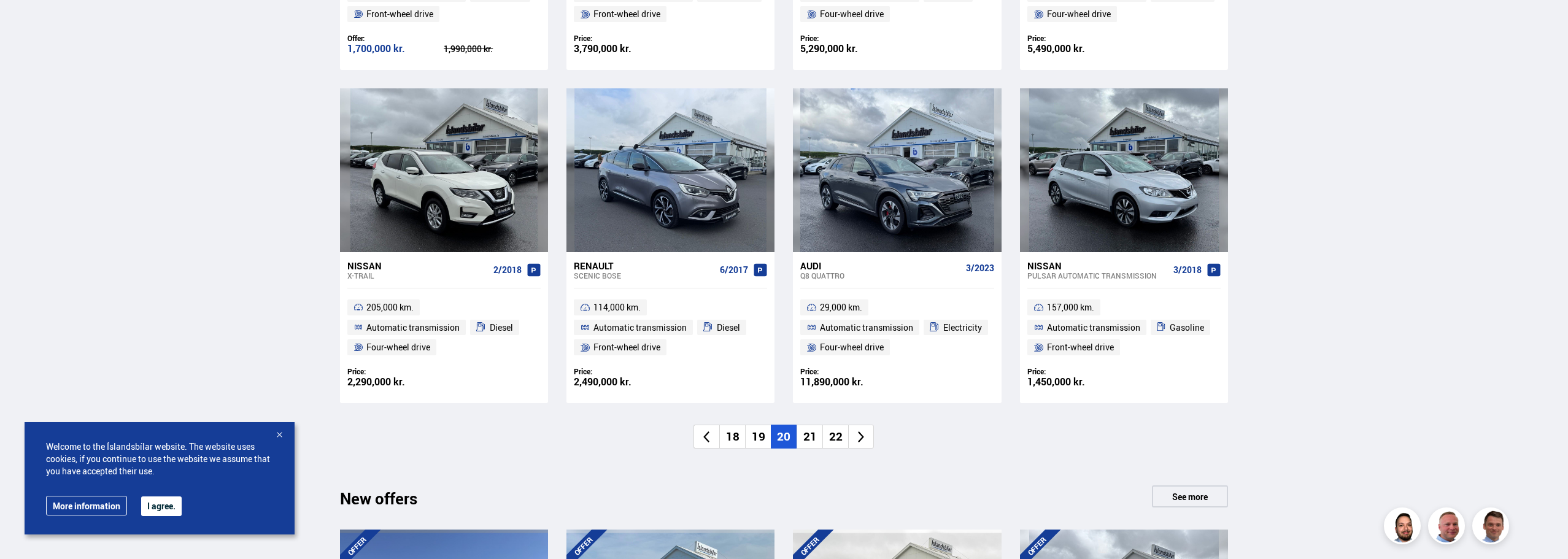
click at [820, 442] on li "21" at bounding box center [810, 437] width 26 height 24
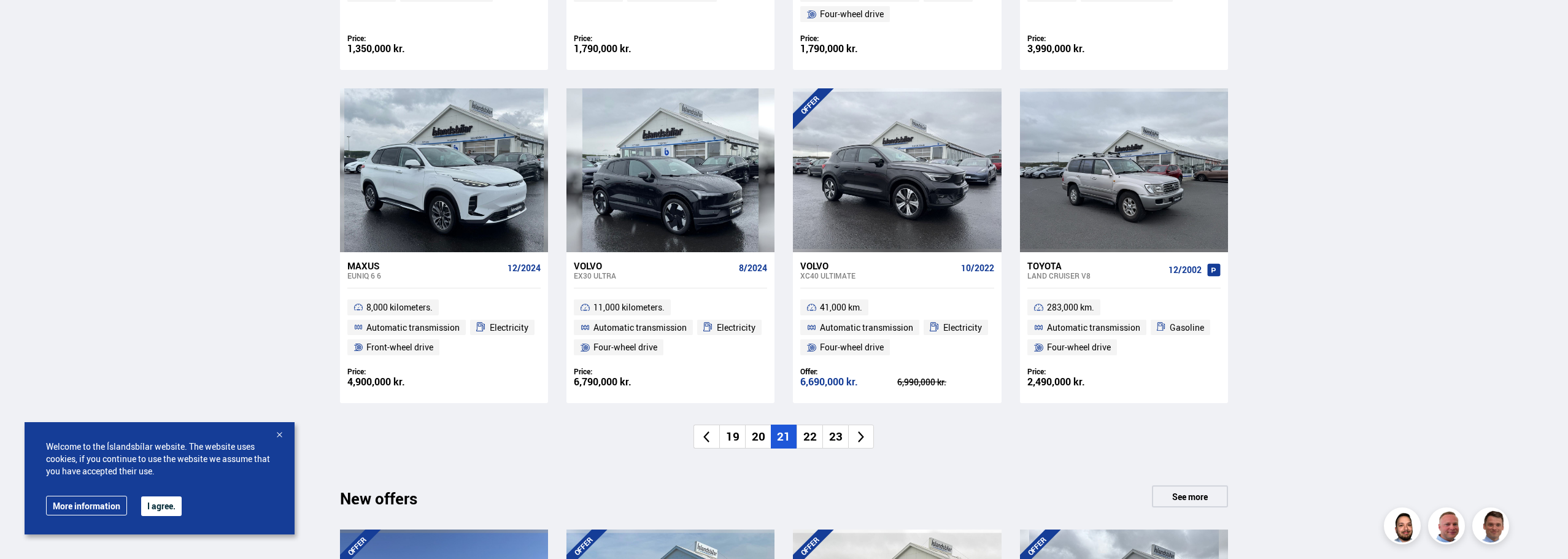
click at [817, 435] on li "22" at bounding box center [810, 437] width 26 height 24
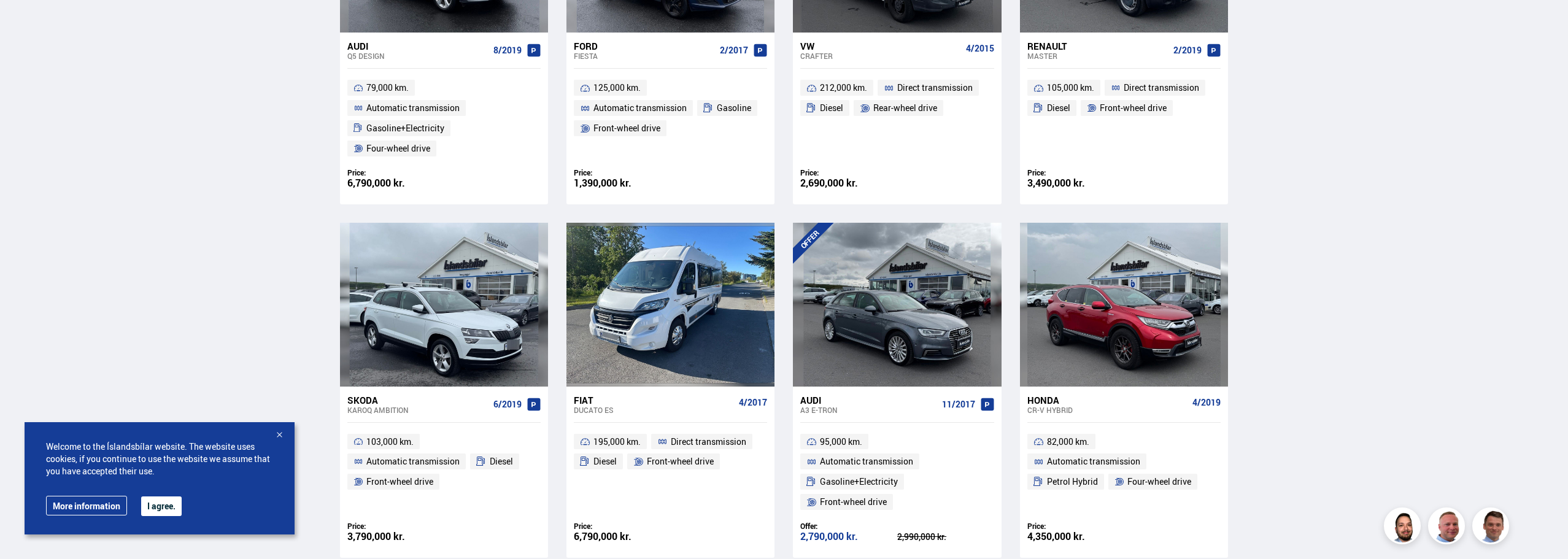
scroll to position [798, 0]
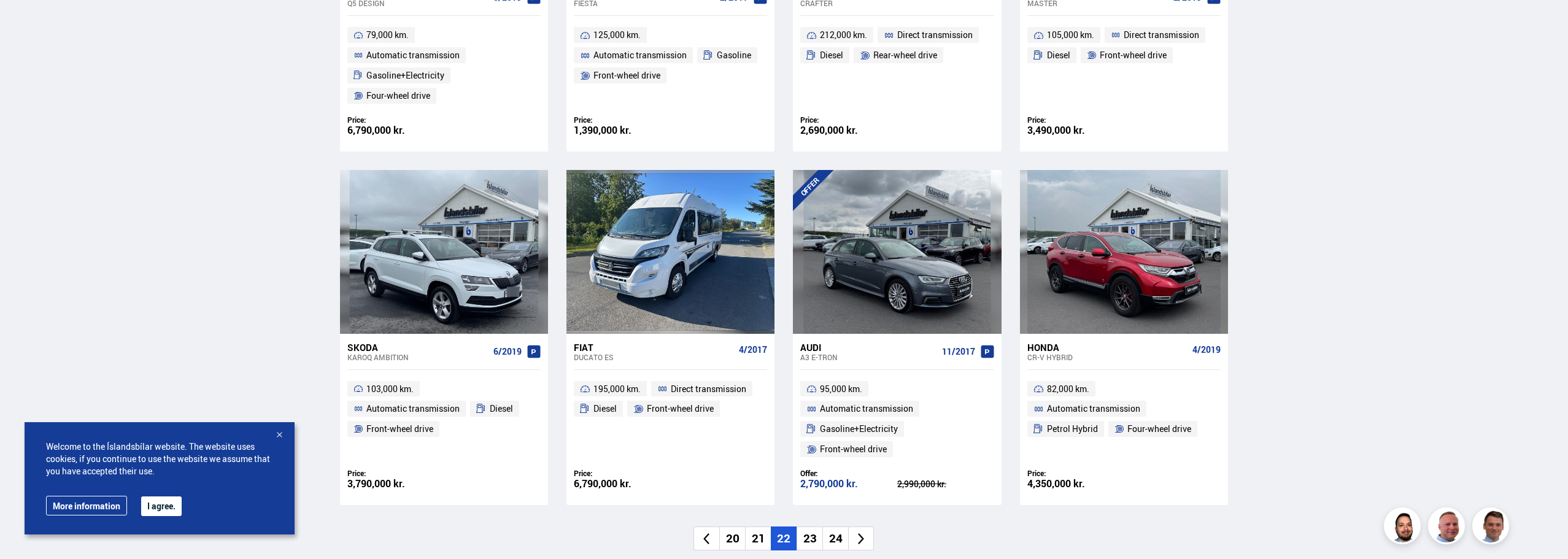
click at [803, 533] on font "23" at bounding box center [810, 538] width 14 height 16
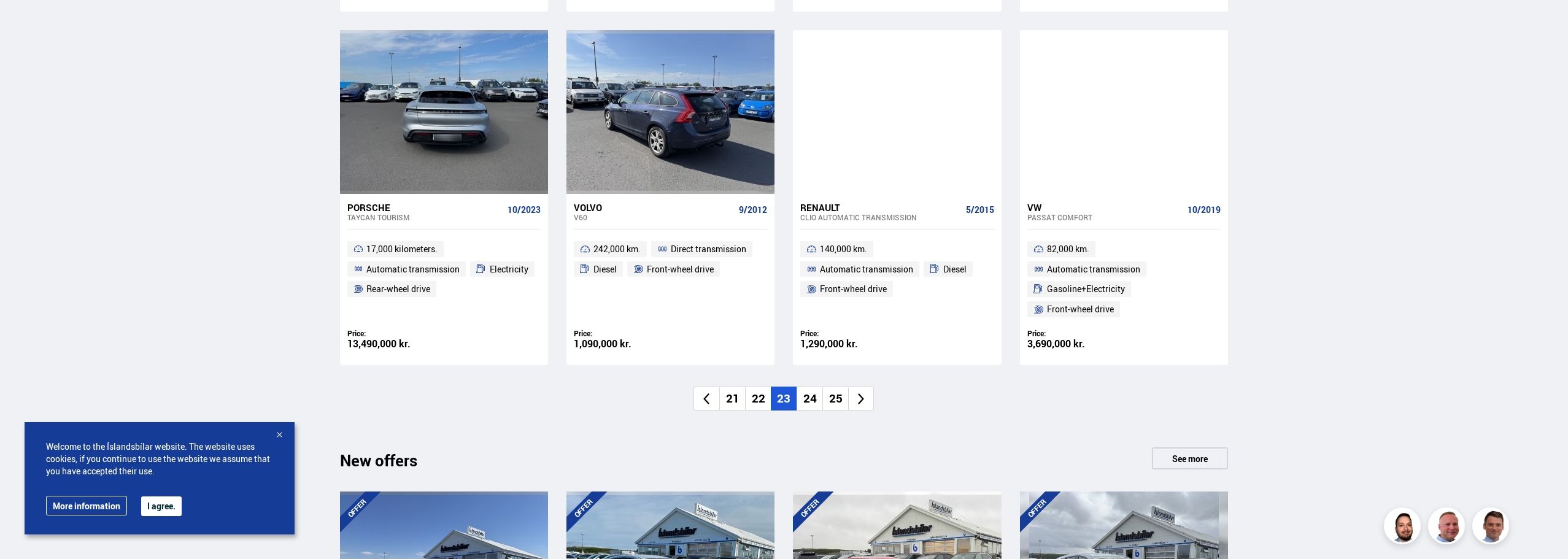
scroll to position [920, 0]
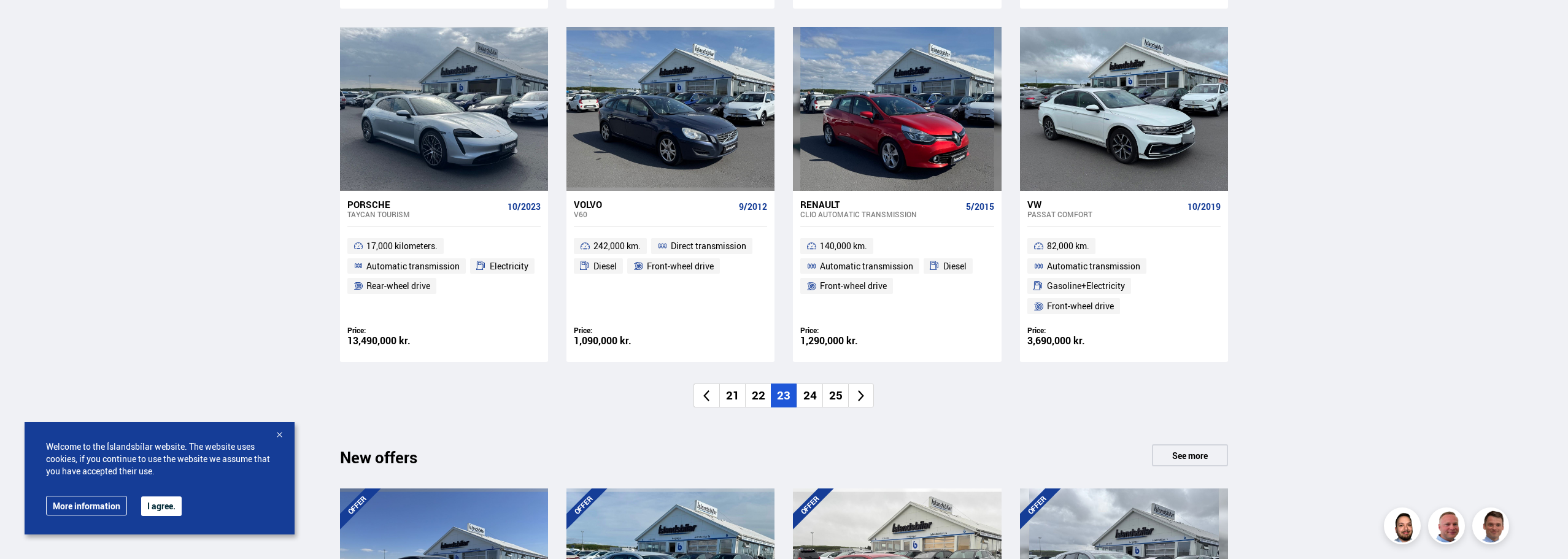
click at [812, 402] on font "24" at bounding box center [810, 395] width 14 height 16
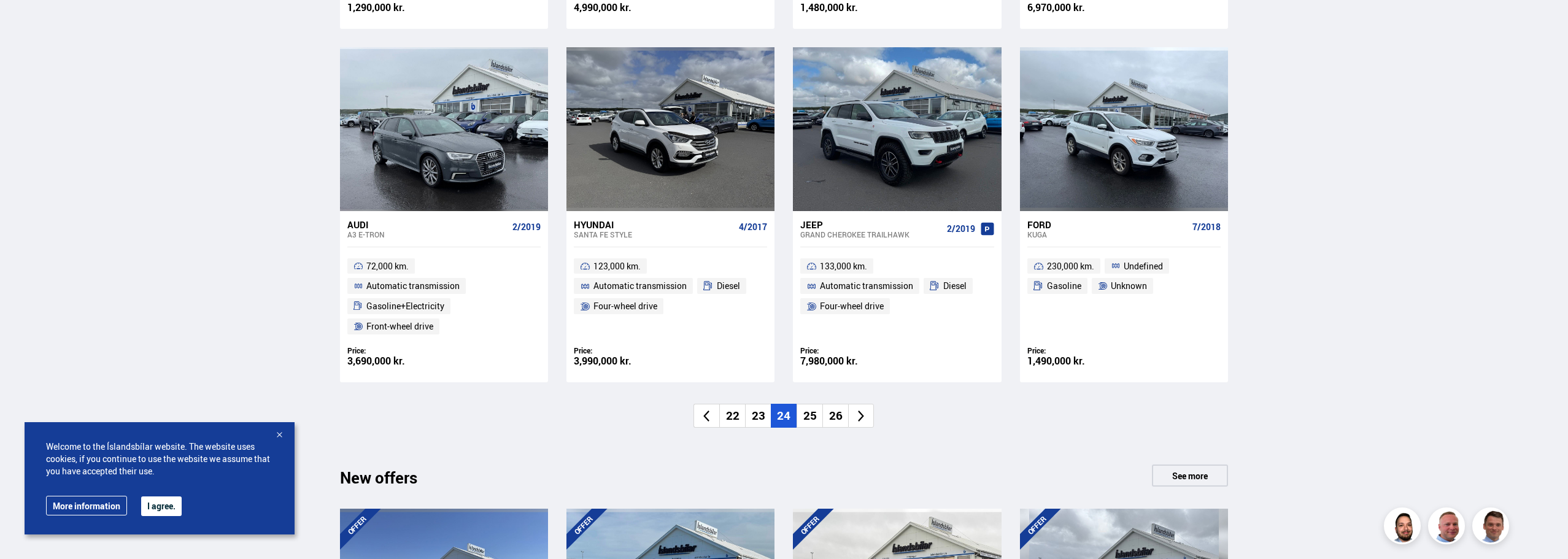
click at [810, 414] on font "25" at bounding box center [810, 415] width 14 height 16
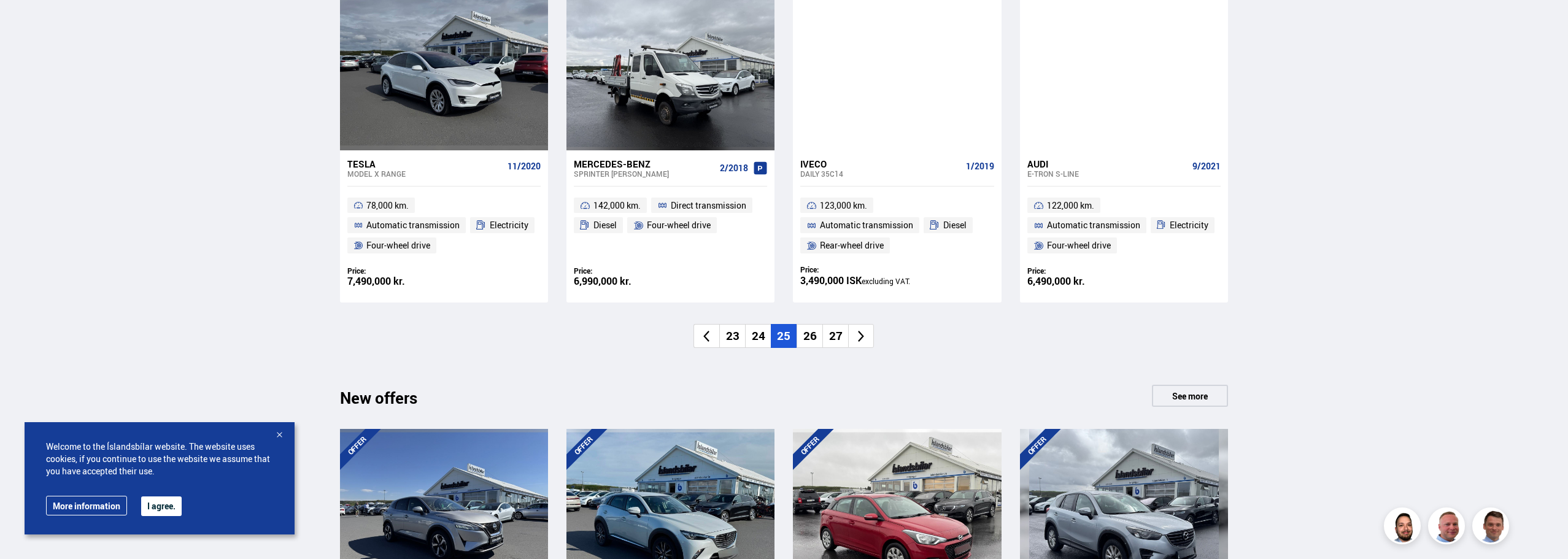
scroll to position [981, 0]
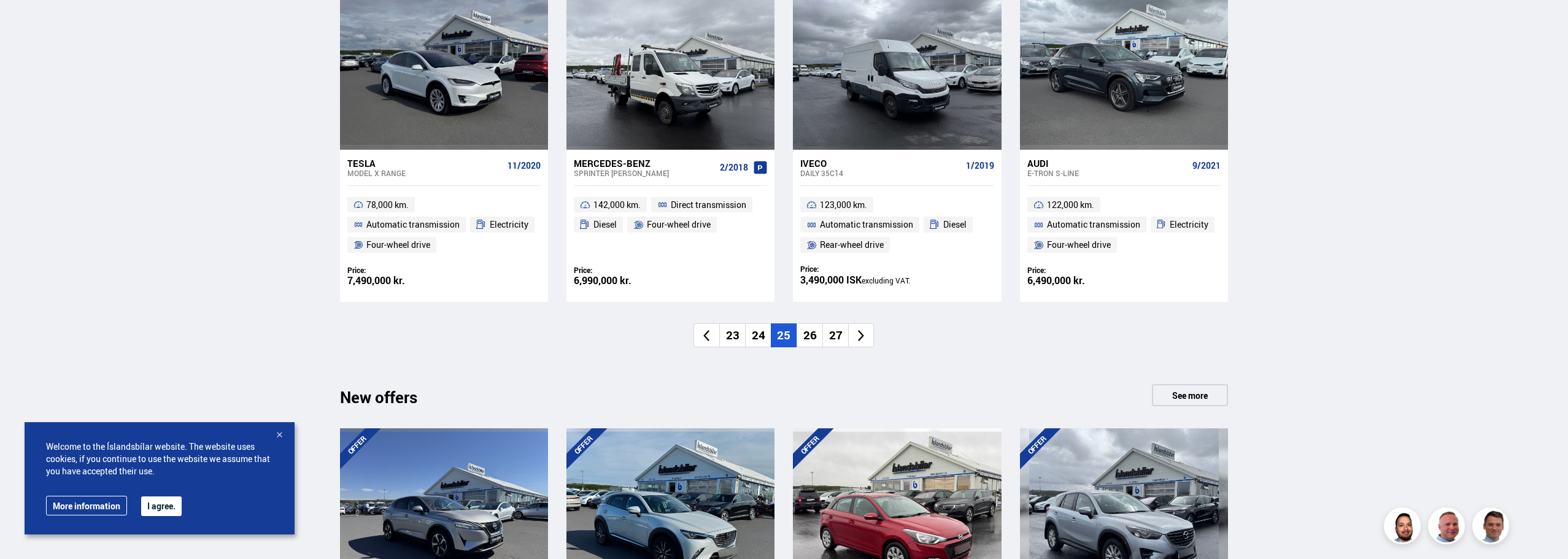
click at [805, 335] on font "26" at bounding box center [810, 335] width 14 height 16
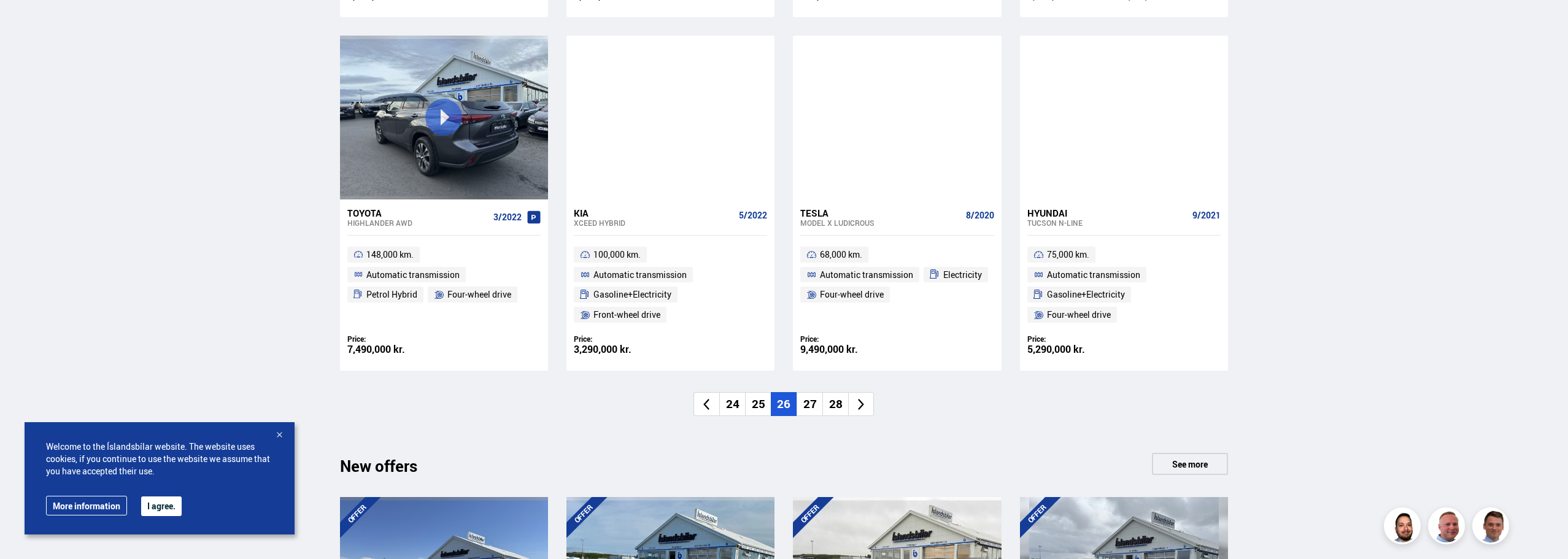
scroll to position [920, 0]
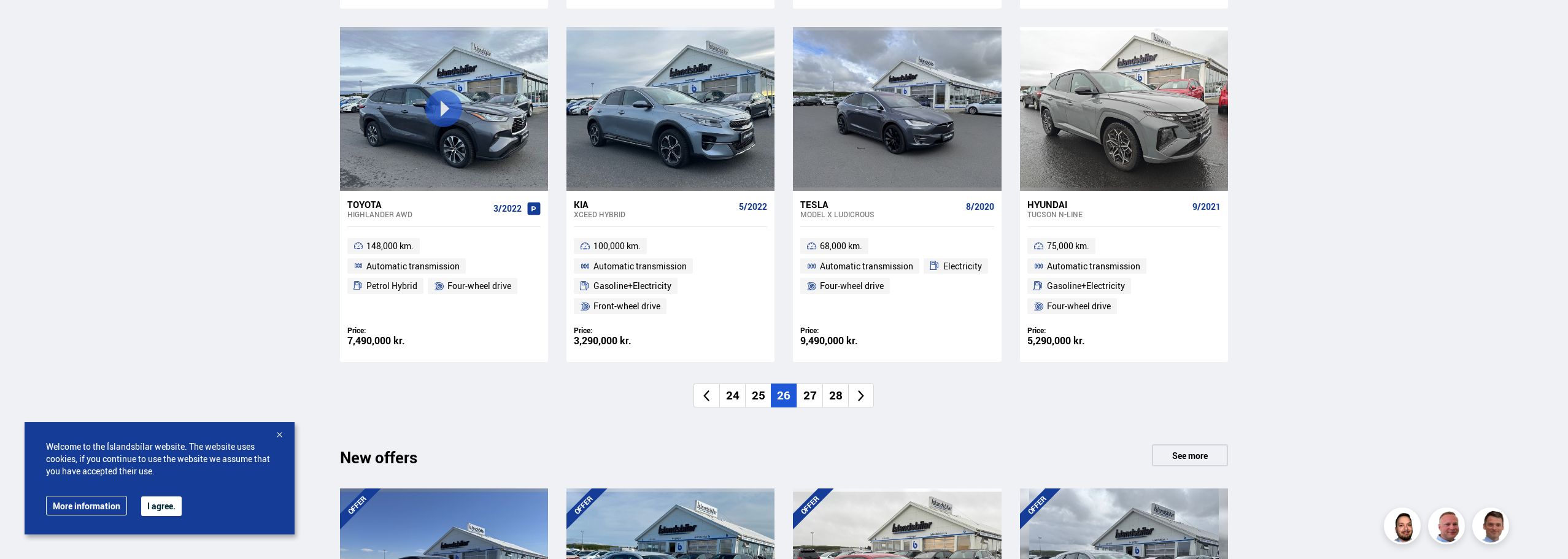
click at [814, 407] on li "27" at bounding box center [810, 395] width 26 height 24
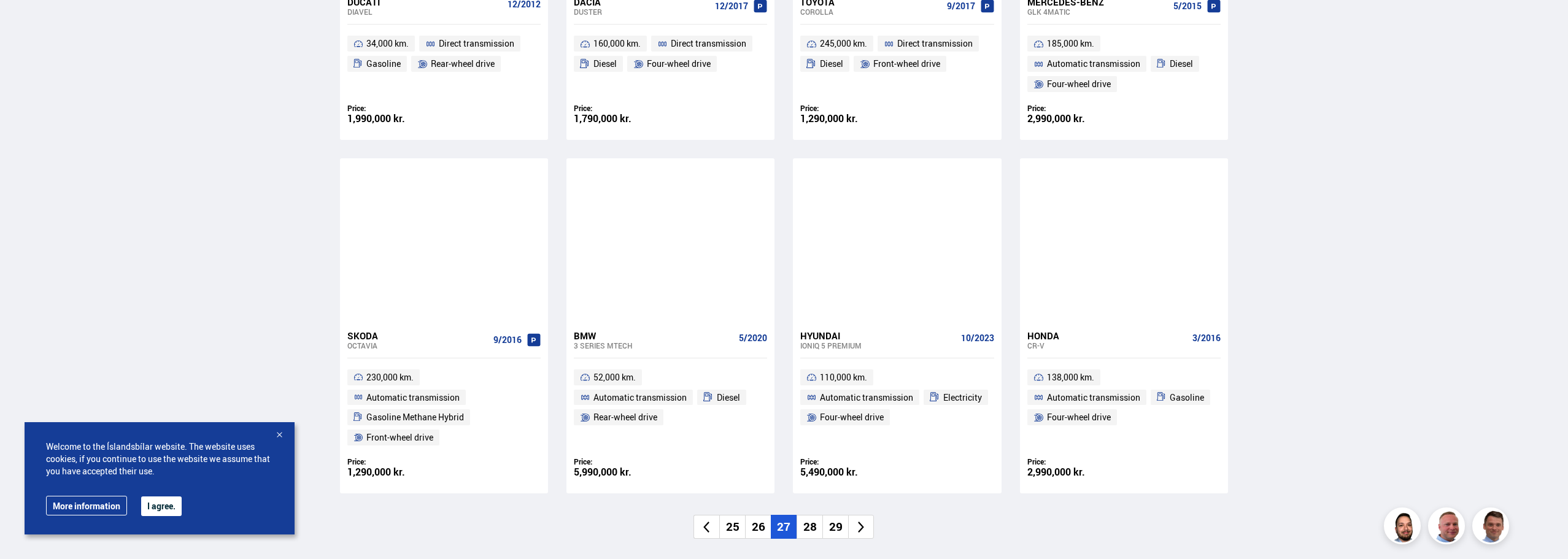
scroll to position [798, 0]
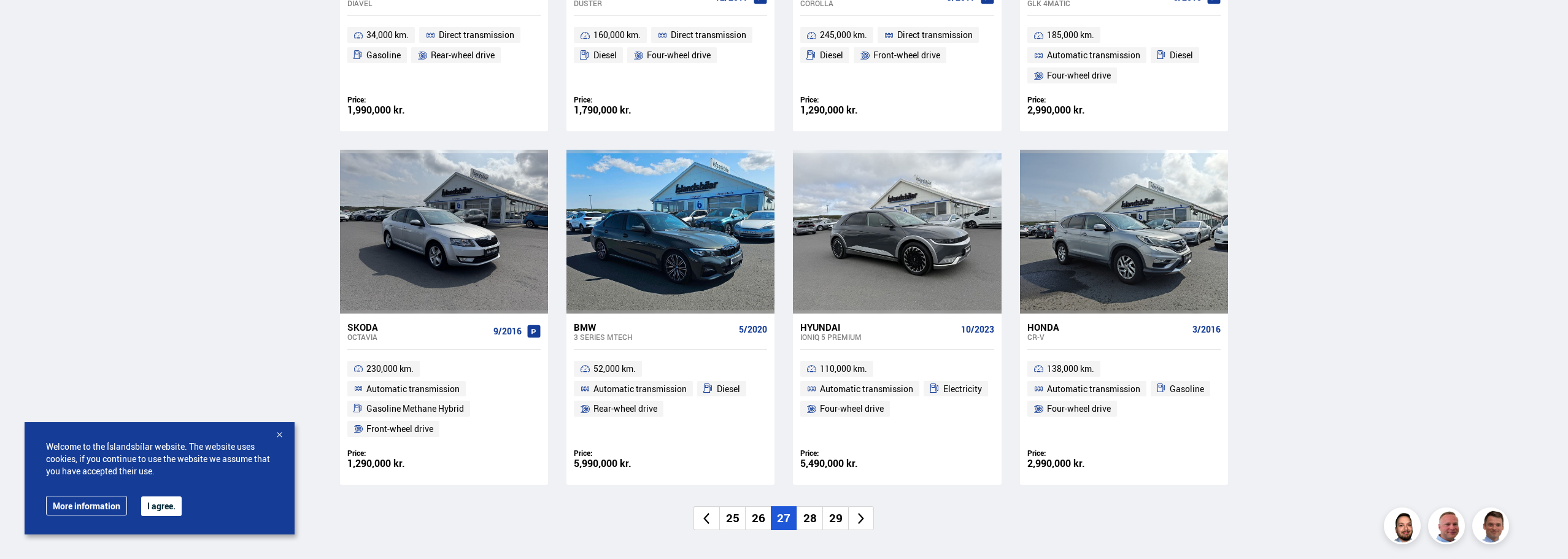
click at [809, 511] on font "28" at bounding box center [810, 518] width 14 height 16
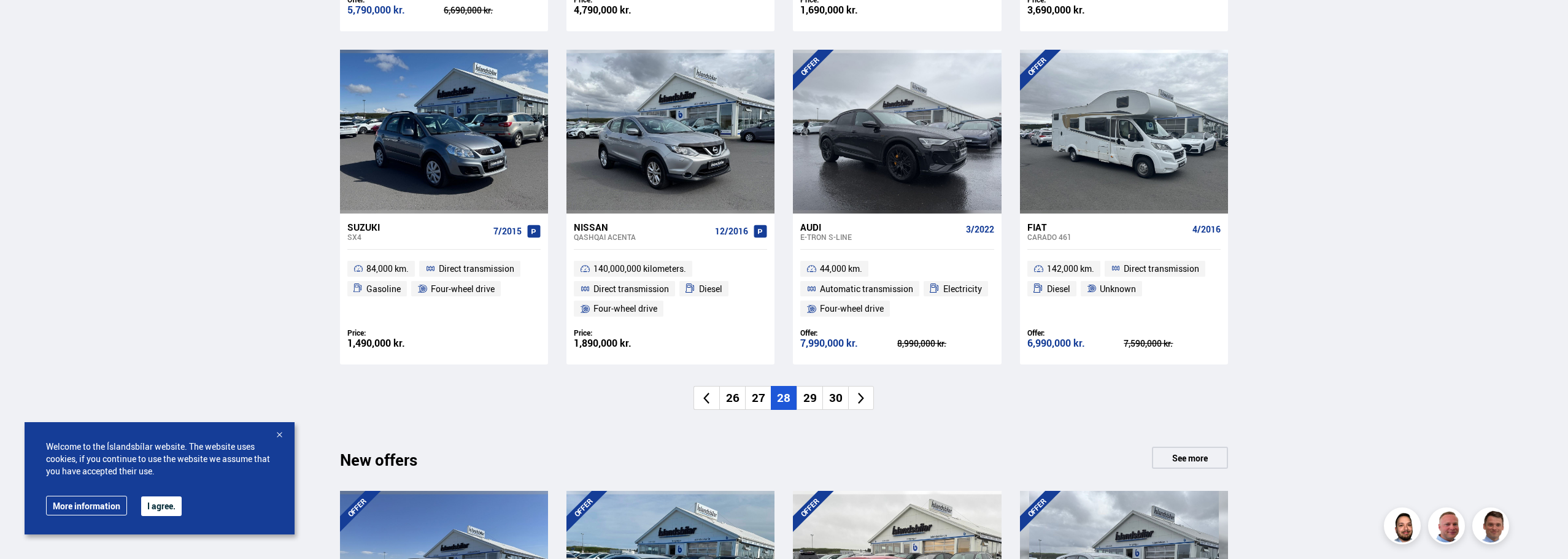
scroll to position [920, 0]
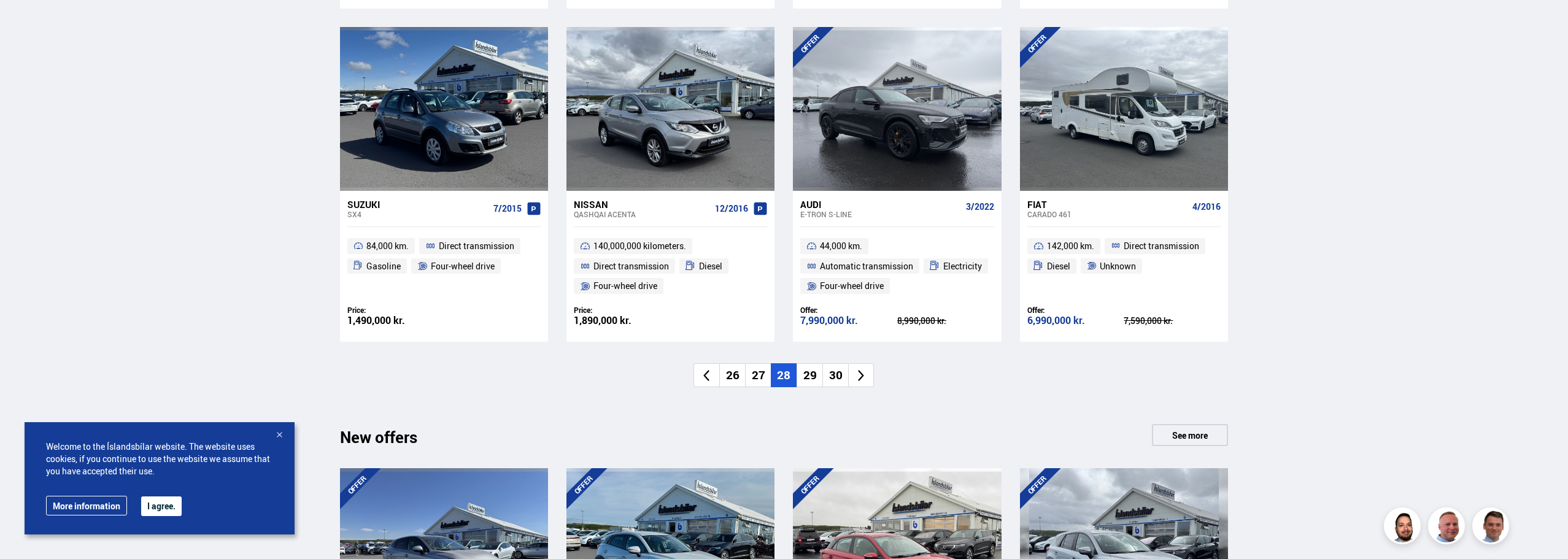
click at [813, 376] on font "29" at bounding box center [810, 375] width 14 height 16
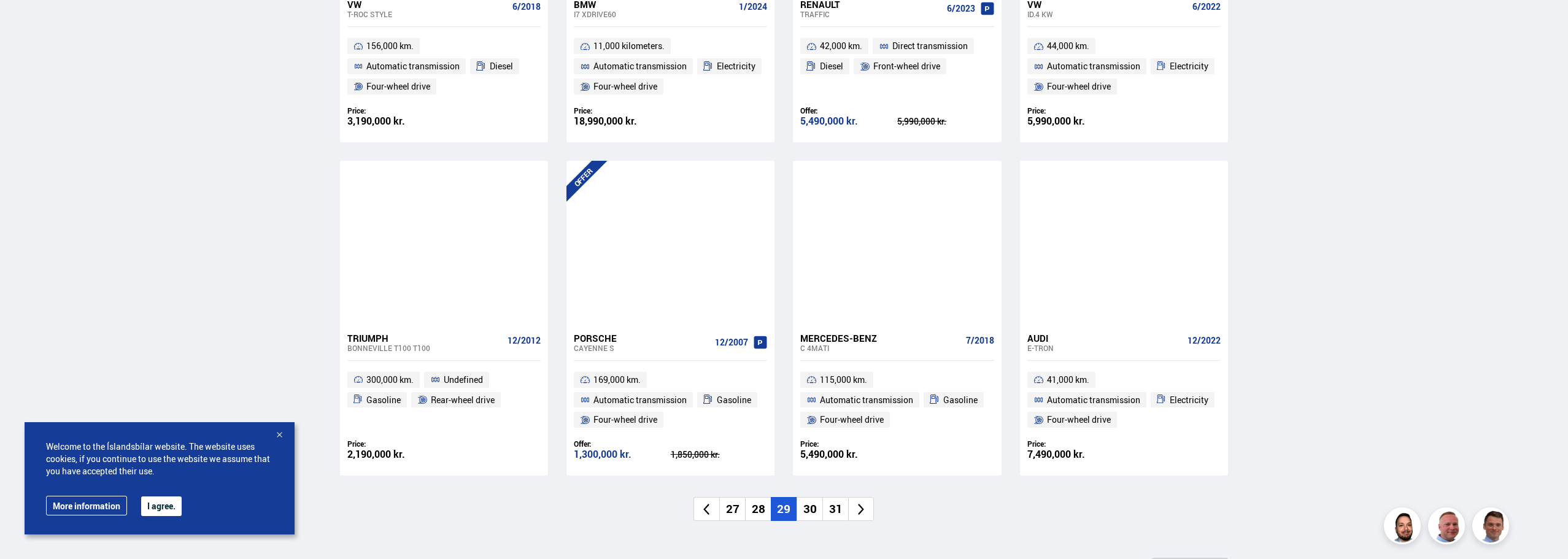
scroll to position [798, 0]
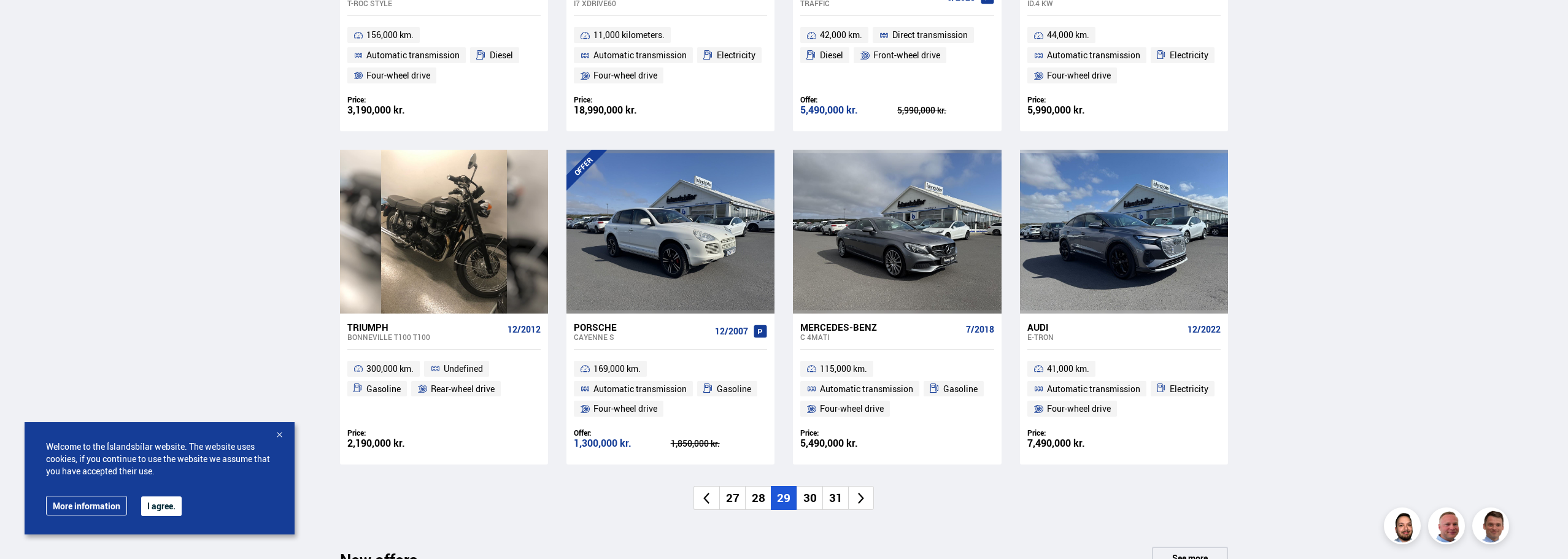
click at [807, 496] on font "30" at bounding box center [810, 497] width 14 height 16
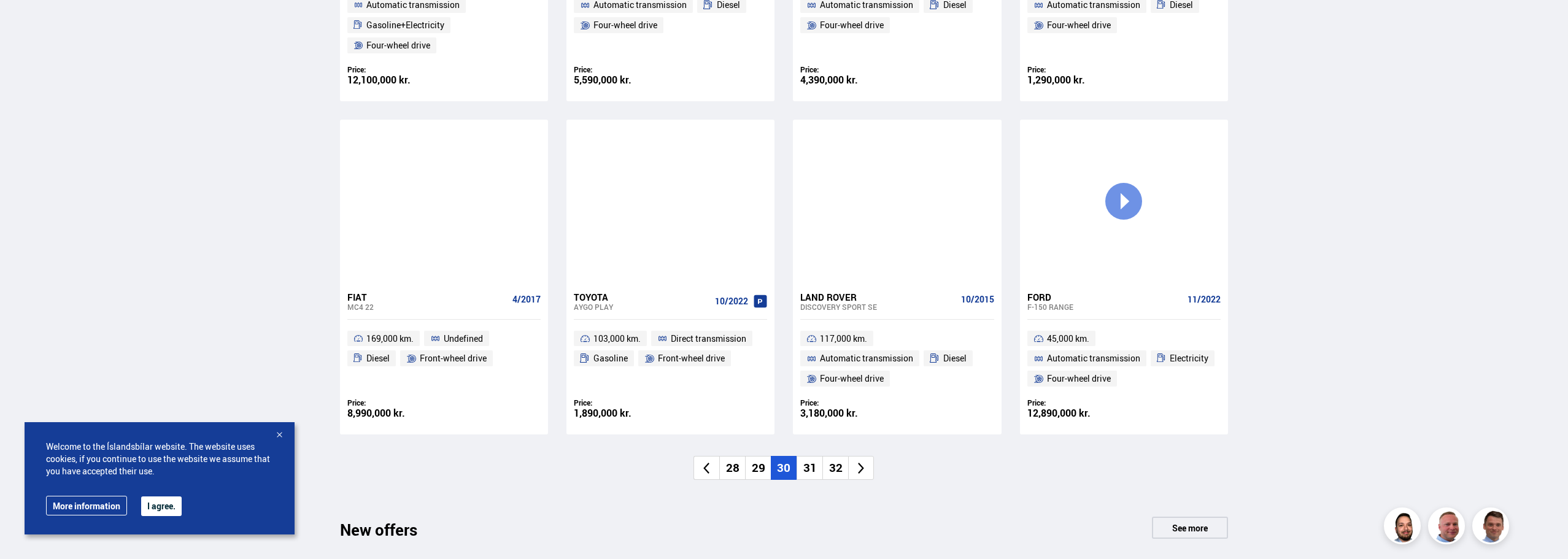
scroll to position [859, 0]
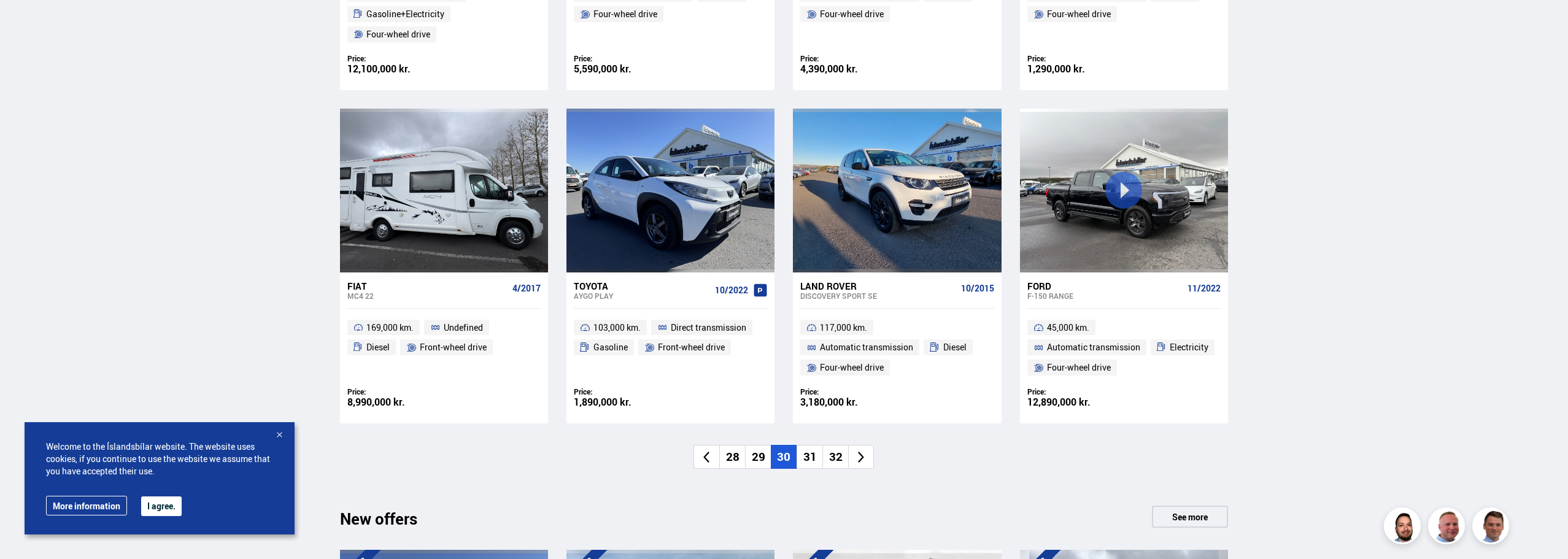
click at [820, 453] on li "31" at bounding box center [810, 456] width 26 height 24
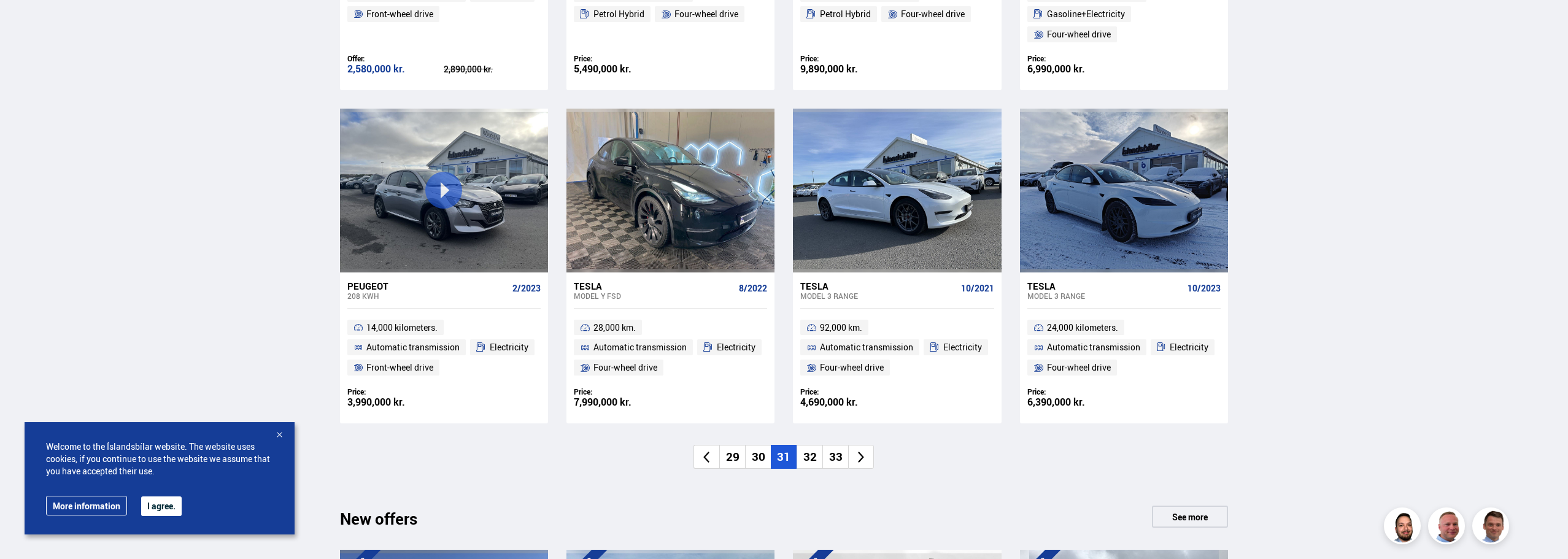
click at [816, 454] on font "32" at bounding box center [810, 456] width 14 height 16
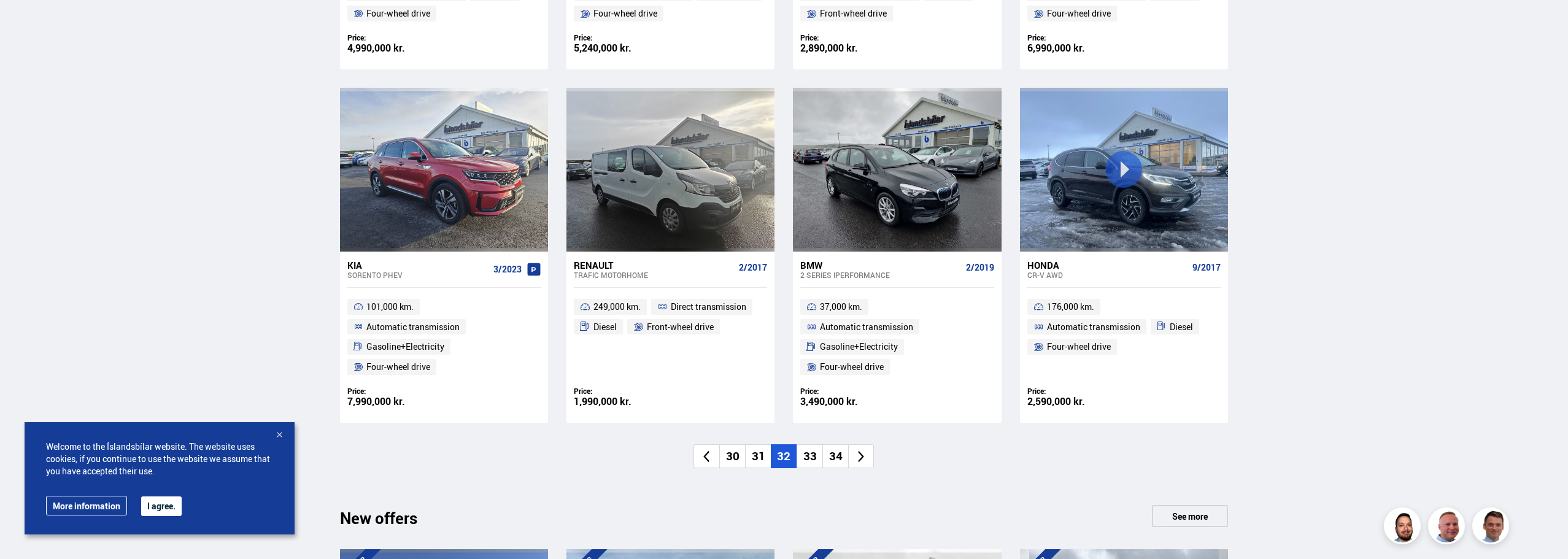
scroll to position [920, 0]
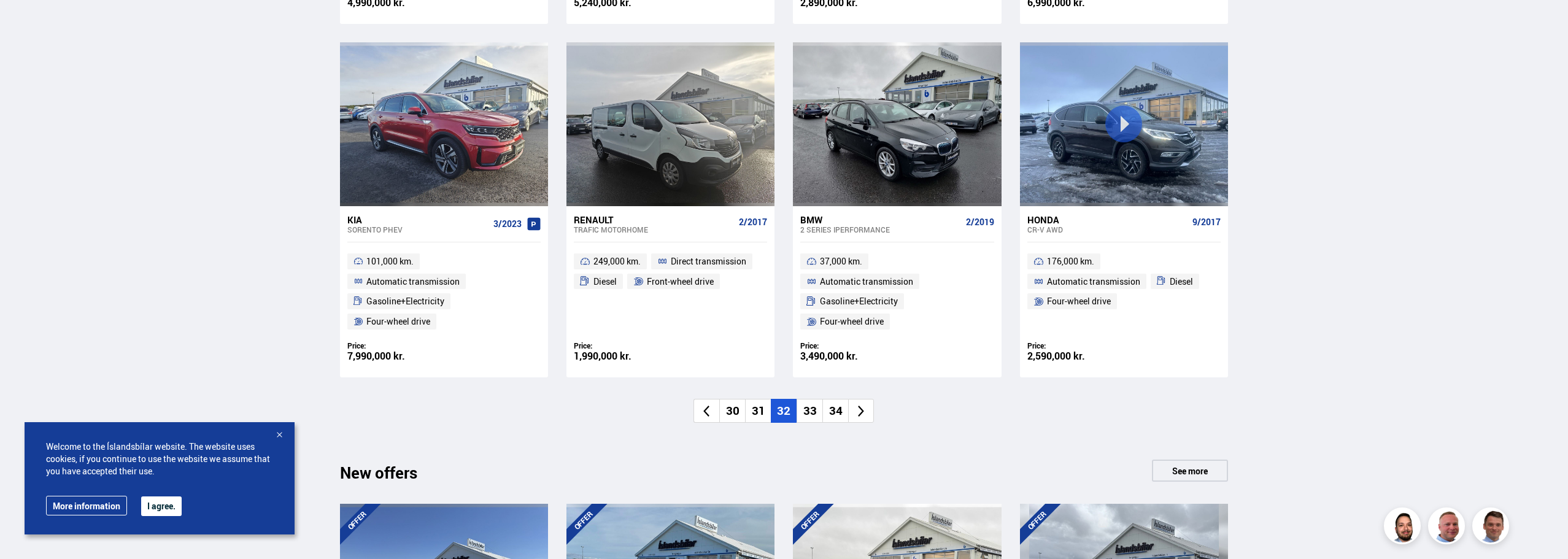
click at [817, 454] on main "Nano Ceramic Protection MORE ABOUT ICELANDIC DEFENSE Register your car with us!…" at bounding box center [784, 296] width 909 height 2264
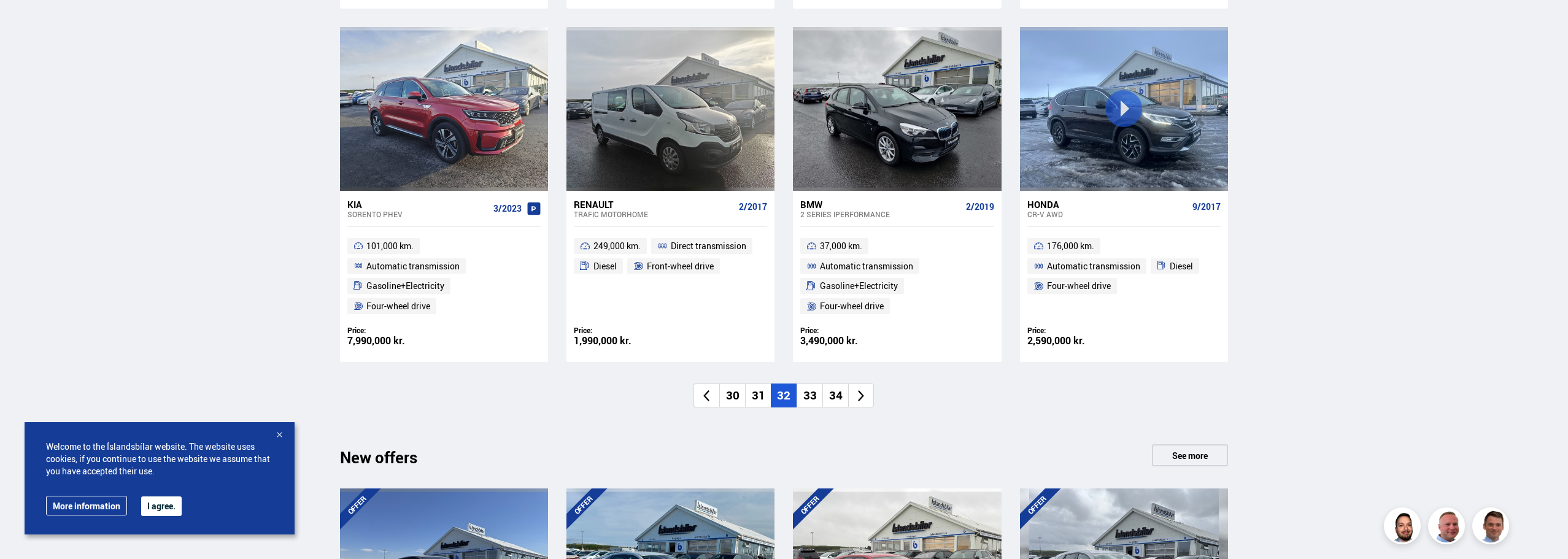
click at [817, 395] on li "33" at bounding box center [810, 395] width 26 height 24
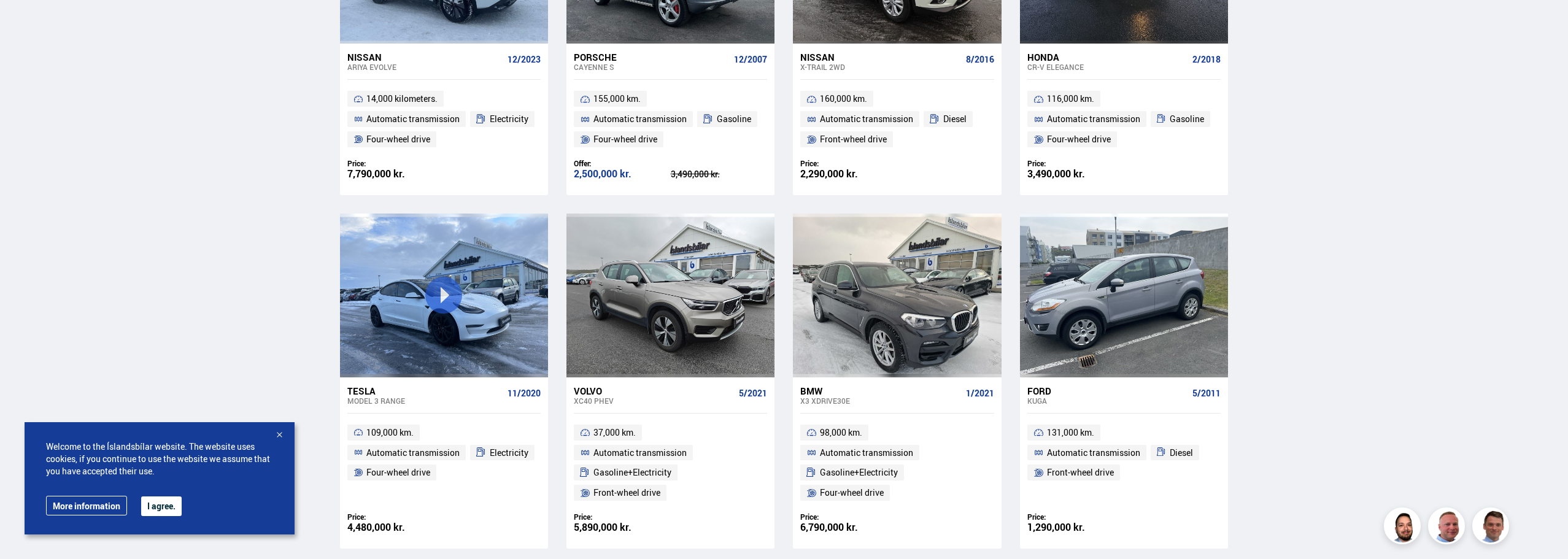
scroll to position [798, 0]
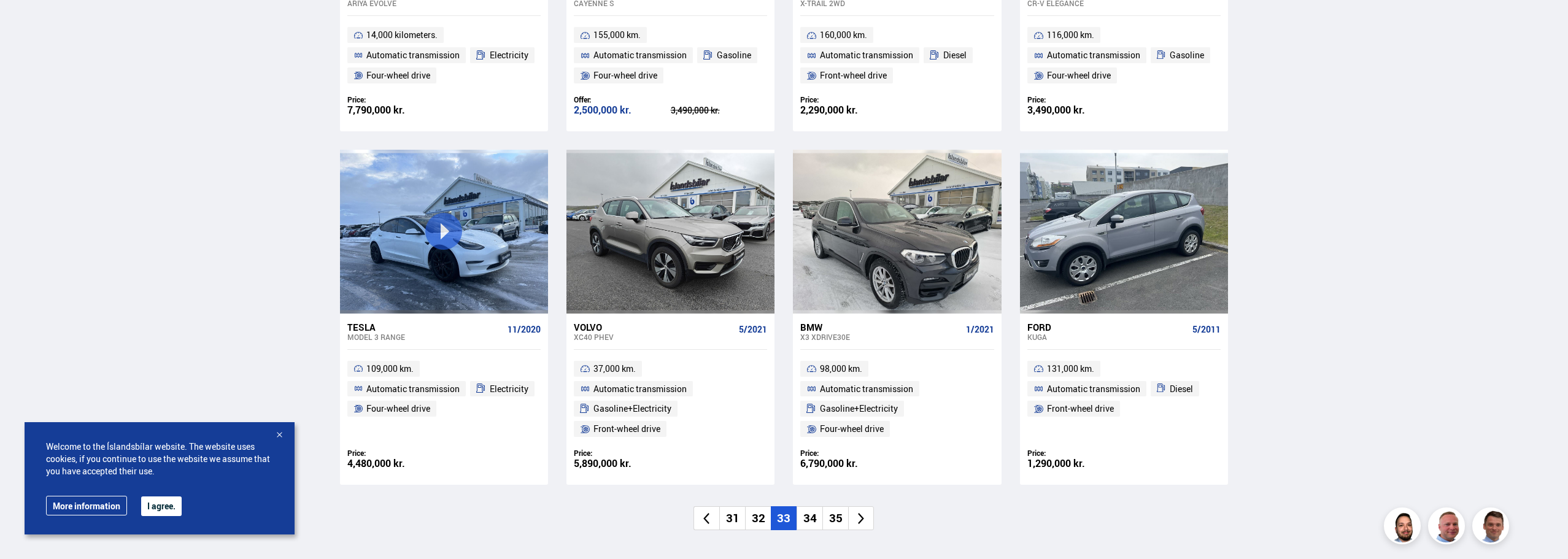
click at [809, 521] on font "34" at bounding box center [810, 518] width 14 height 16
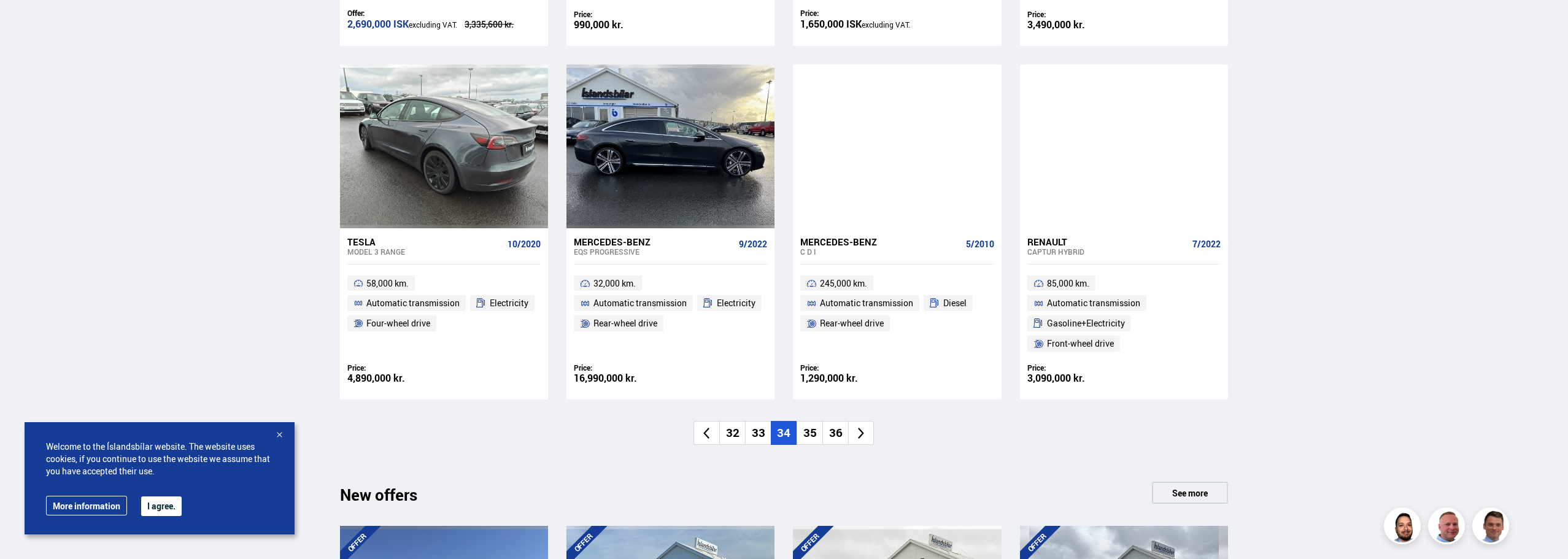
scroll to position [920, 0]
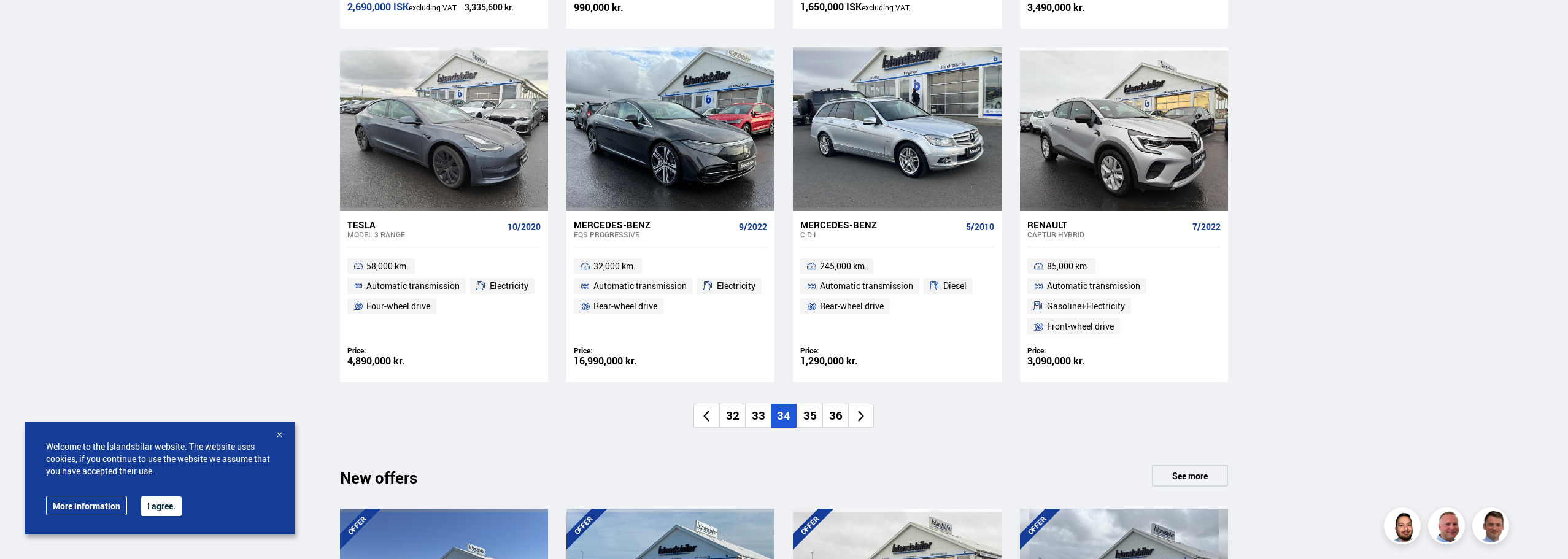
click at [809, 418] on font "35" at bounding box center [810, 415] width 14 height 16
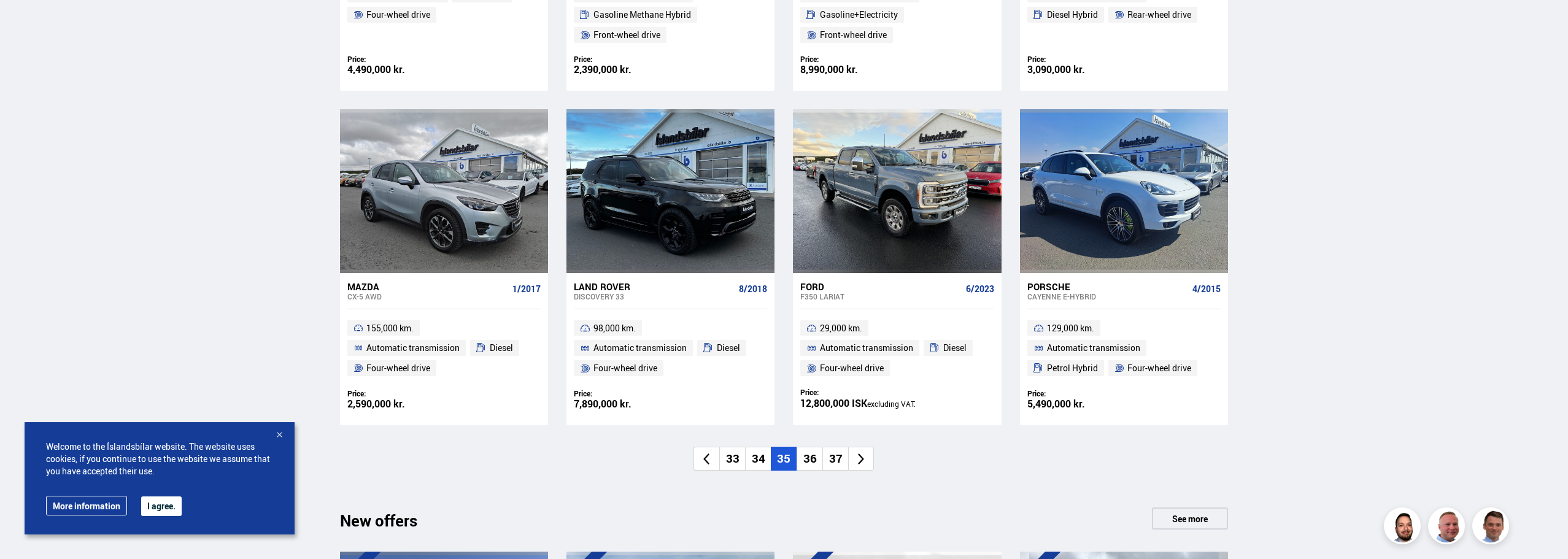
scroll to position [859, 0]
click at [805, 454] on font "36" at bounding box center [810, 457] width 14 height 16
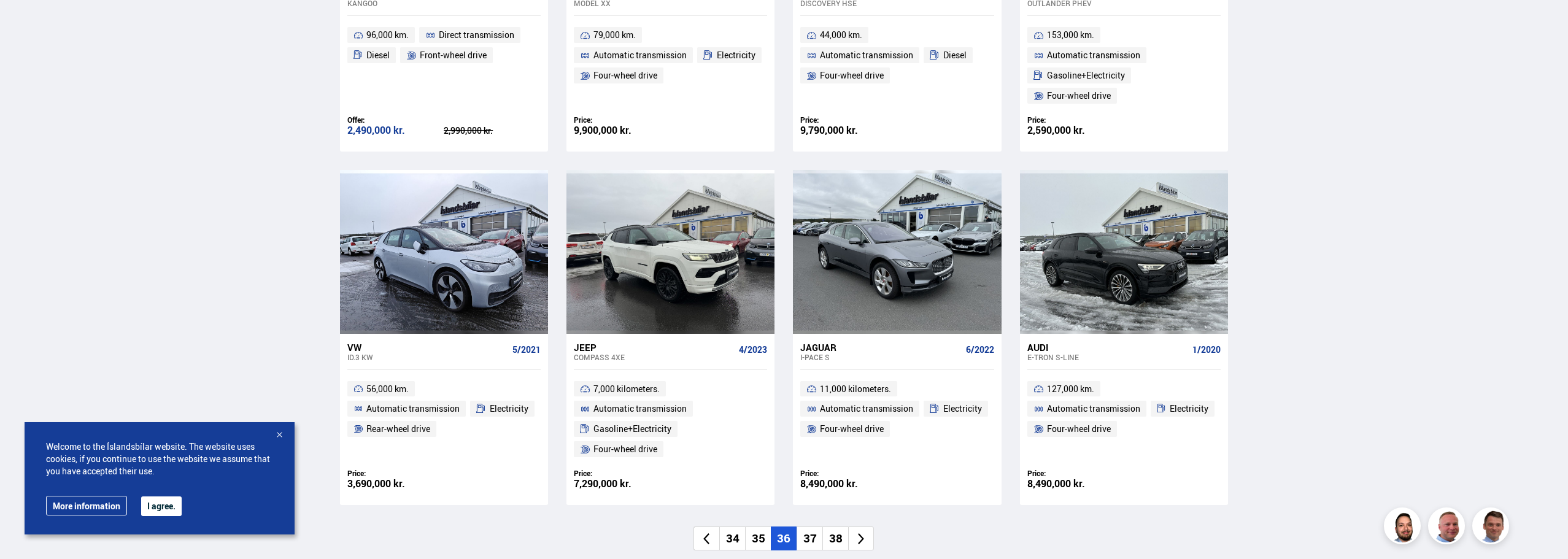
scroll to position [920, 0]
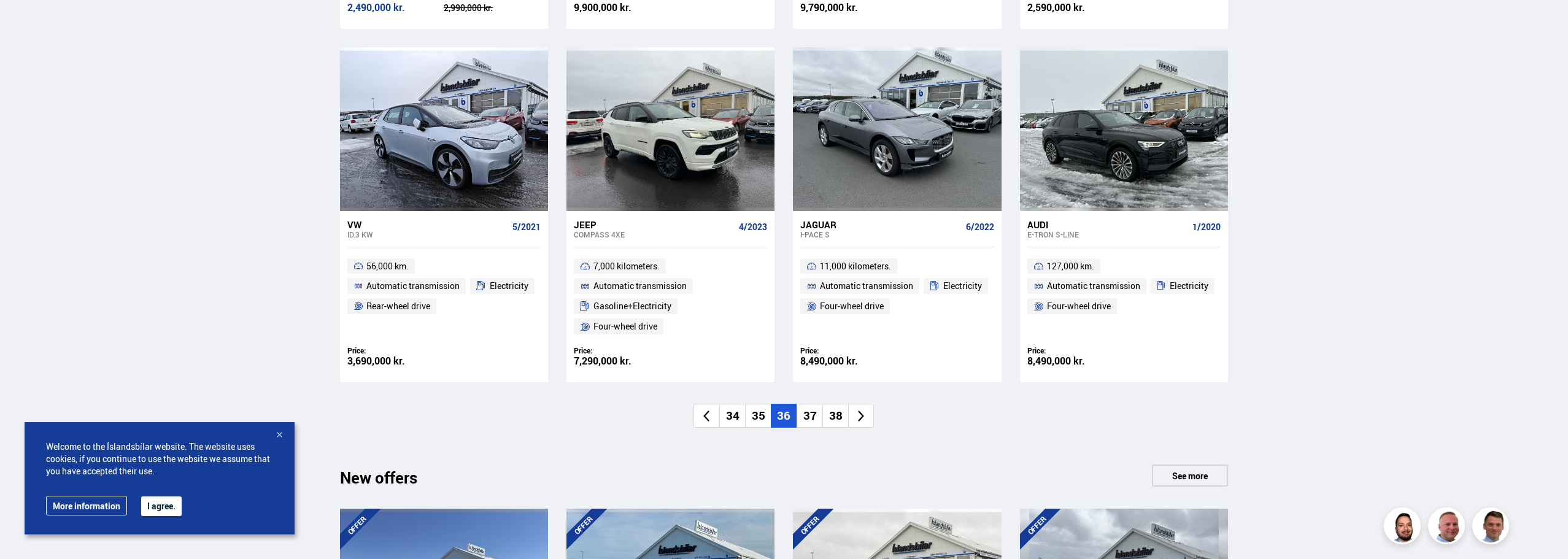
click at [815, 418] on font "37" at bounding box center [810, 415] width 14 height 16
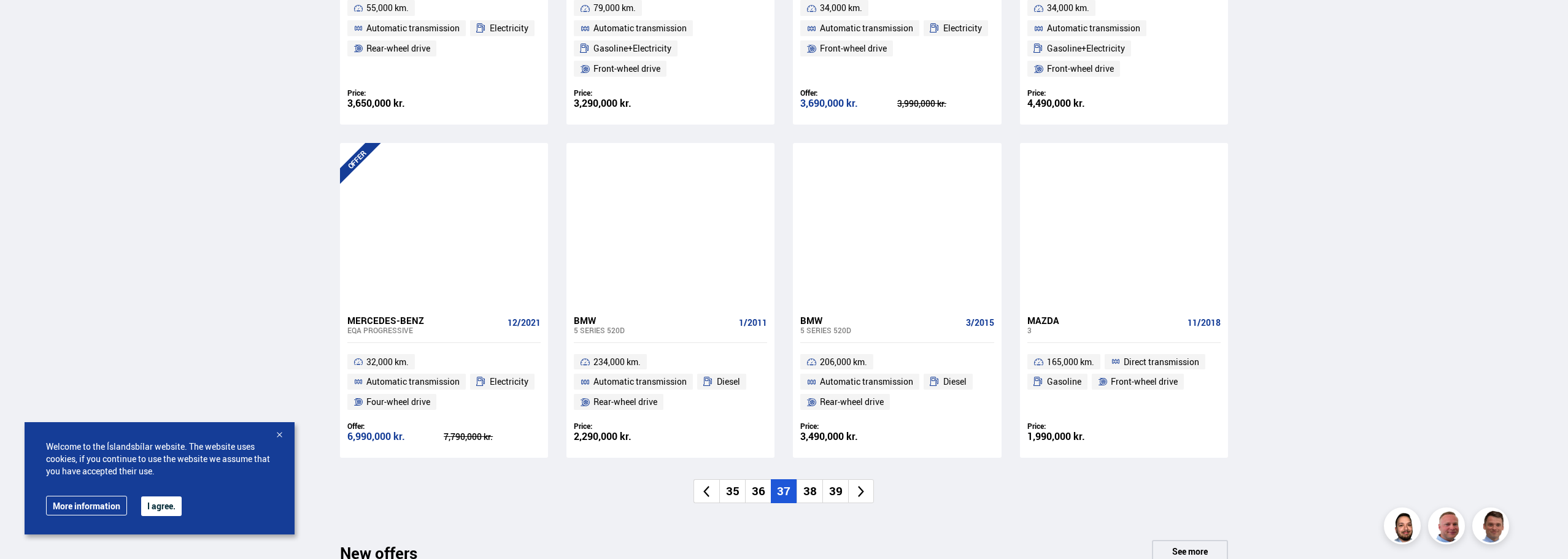
scroll to position [859, 0]
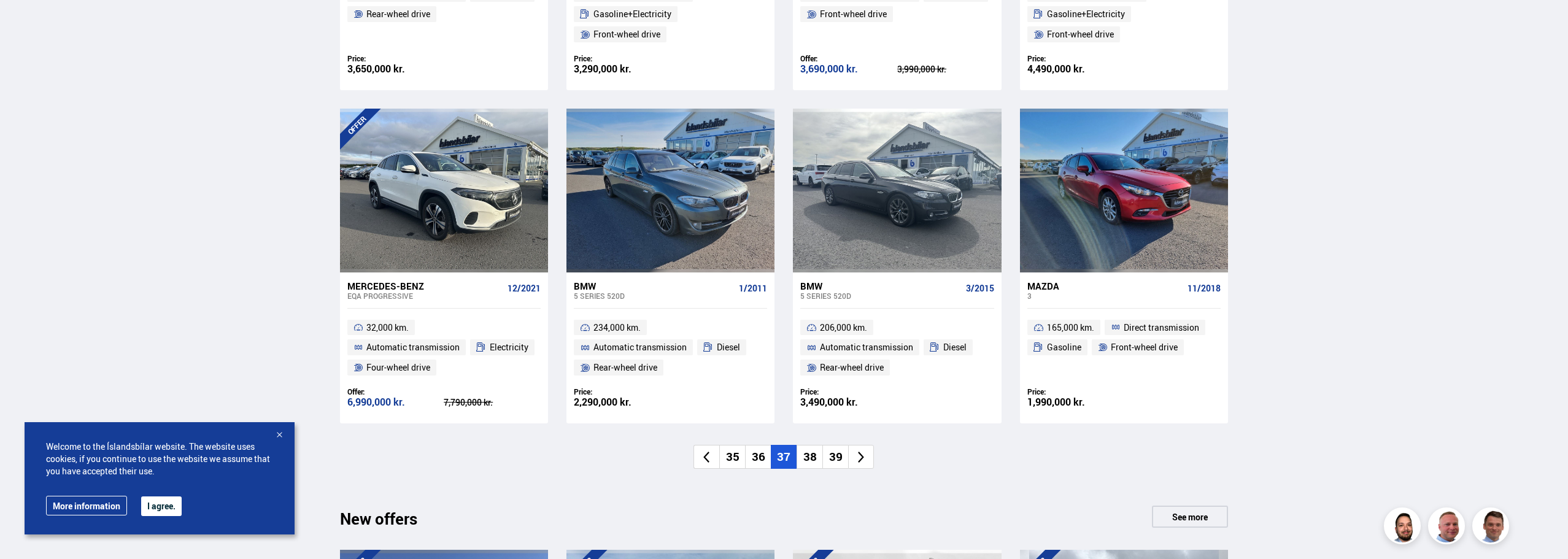
click at [815, 461] on font "38" at bounding box center [810, 456] width 14 height 16
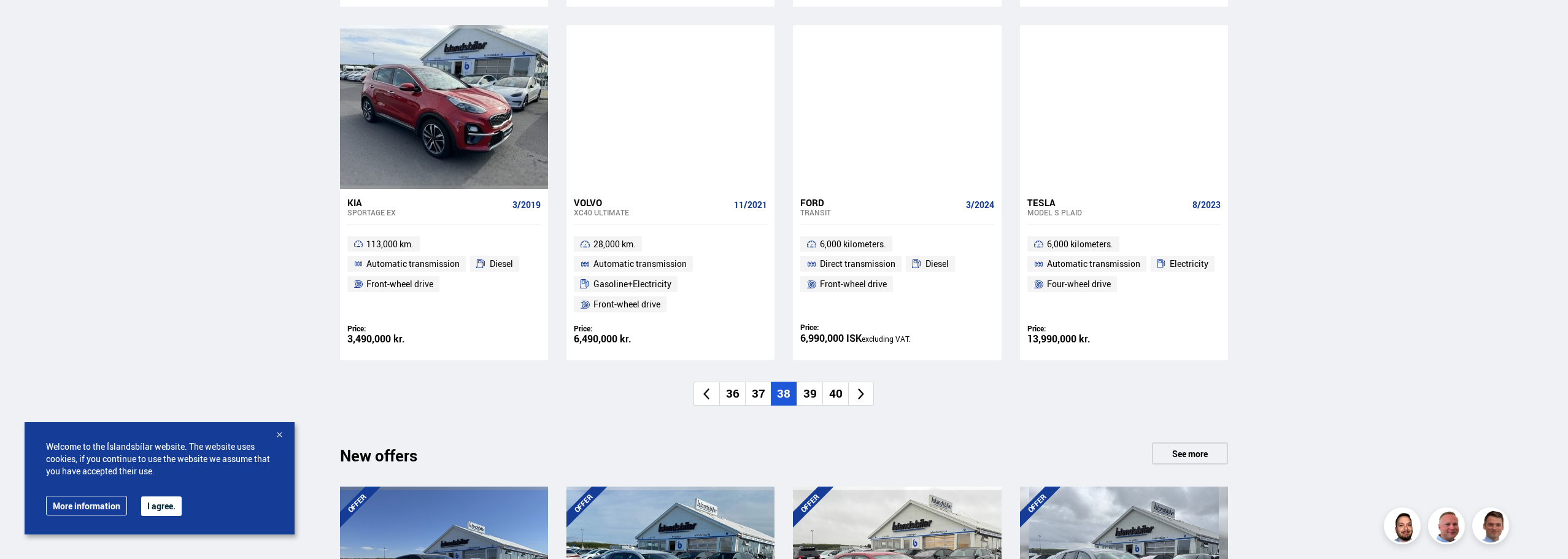
scroll to position [981, 0]
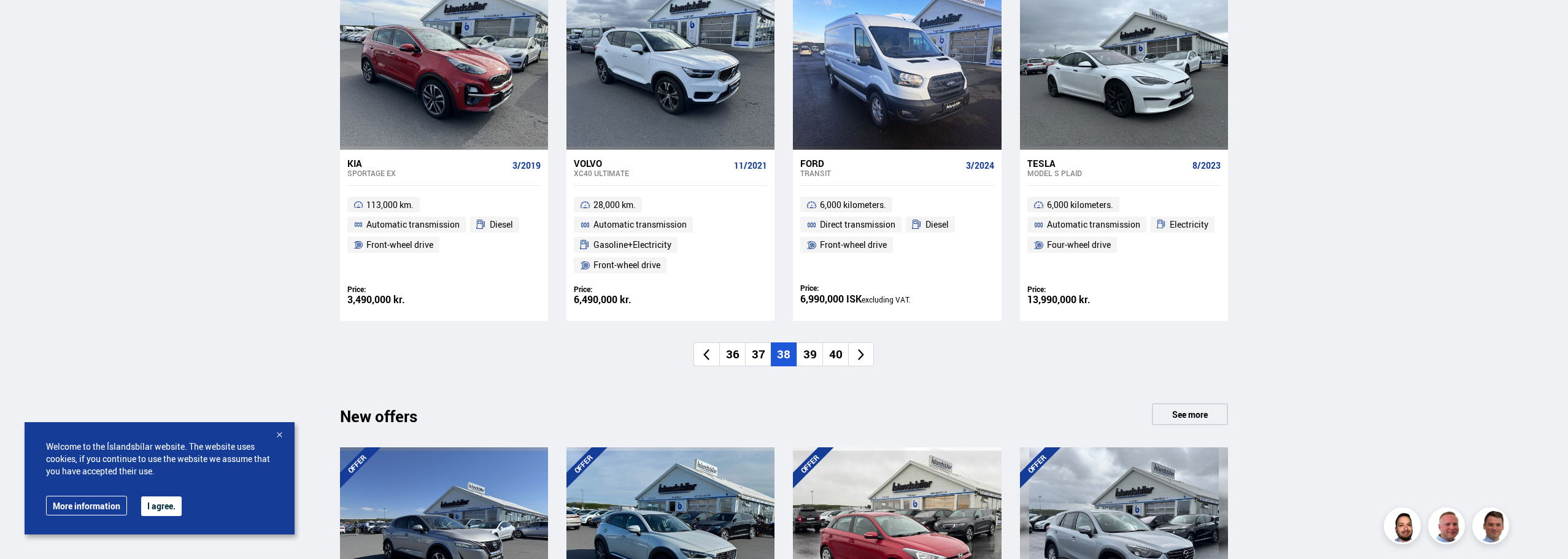
click at [803, 360] on font "39" at bounding box center [810, 354] width 14 height 16
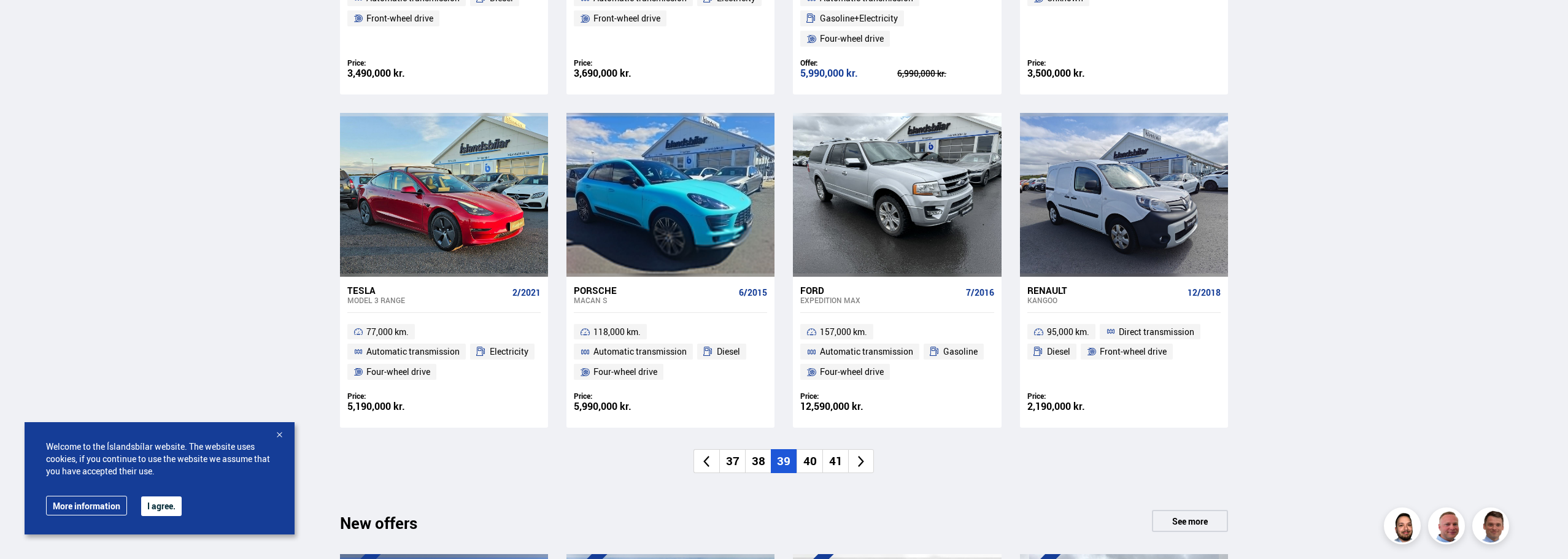
scroll to position [859, 0]
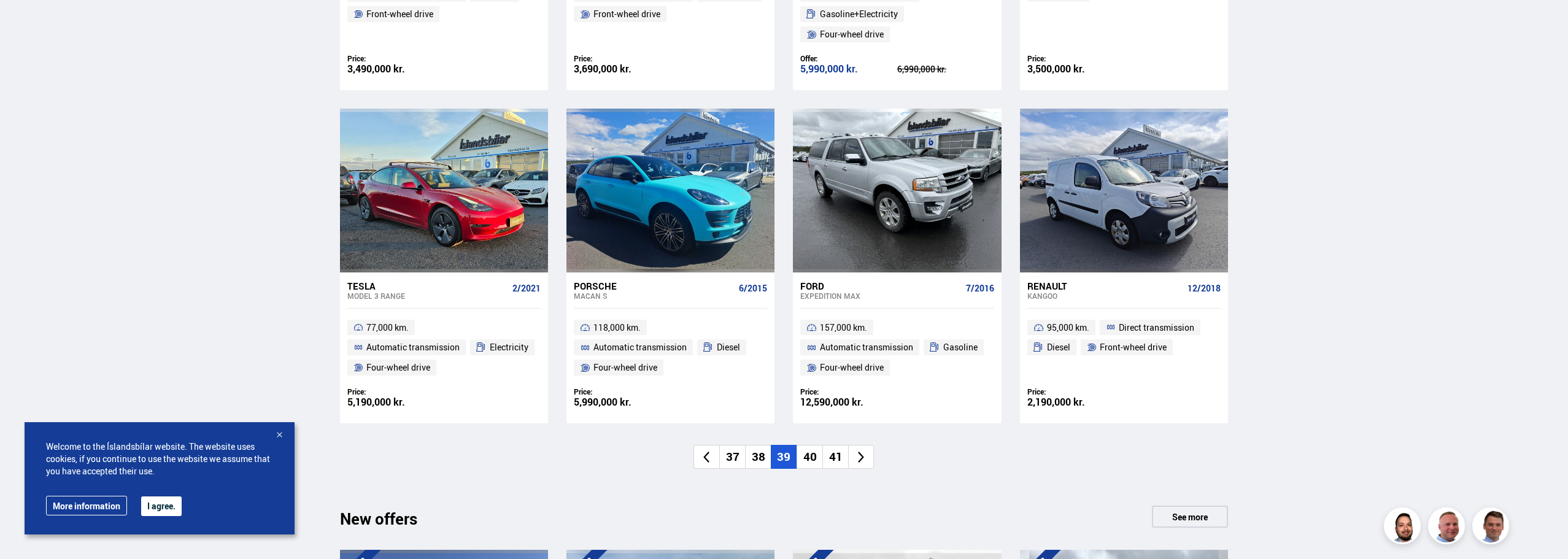
click at [817, 452] on li "40" at bounding box center [810, 456] width 26 height 24
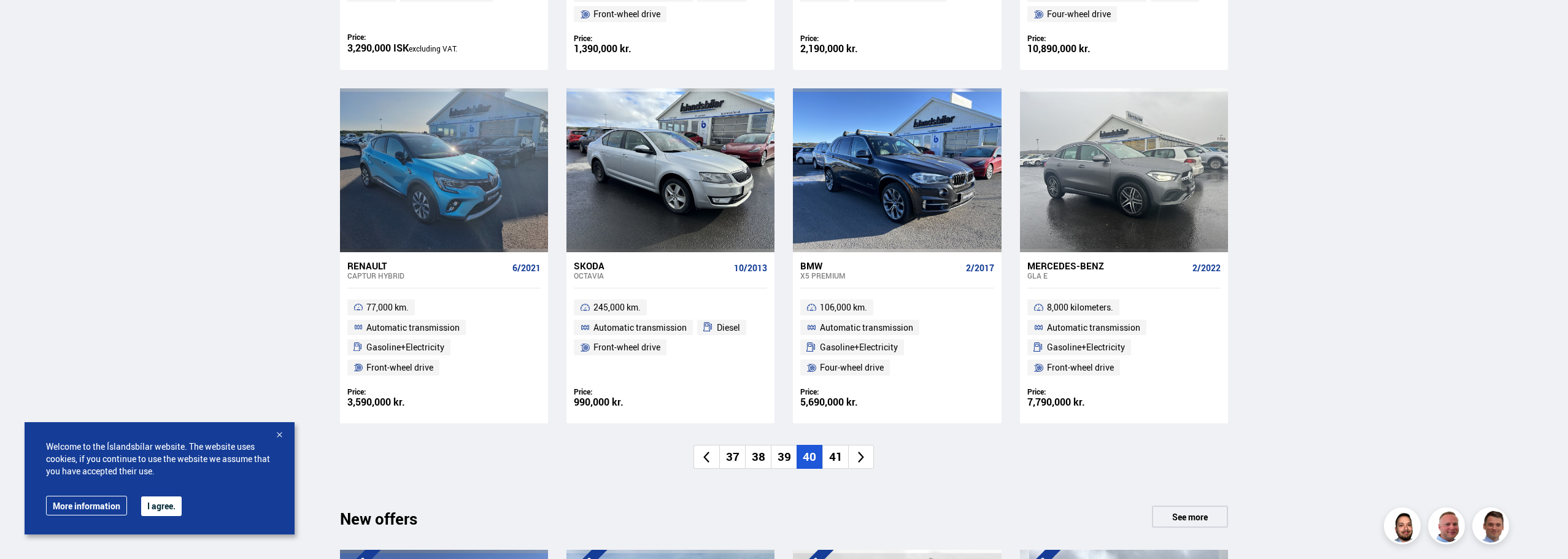
click at [837, 466] on li "41" at bounding box center [835, 456] width 26 height 24
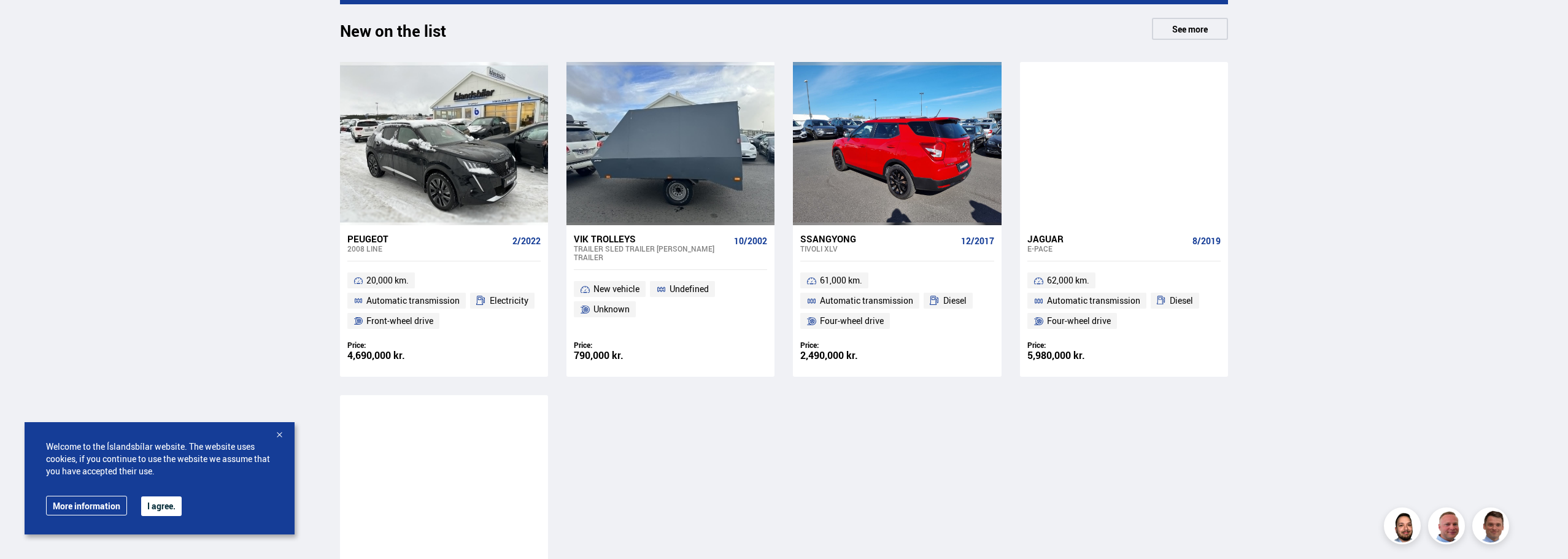
scroll to position [307, 0]
